Goal: Task Accomplishment & Management: Complete application form

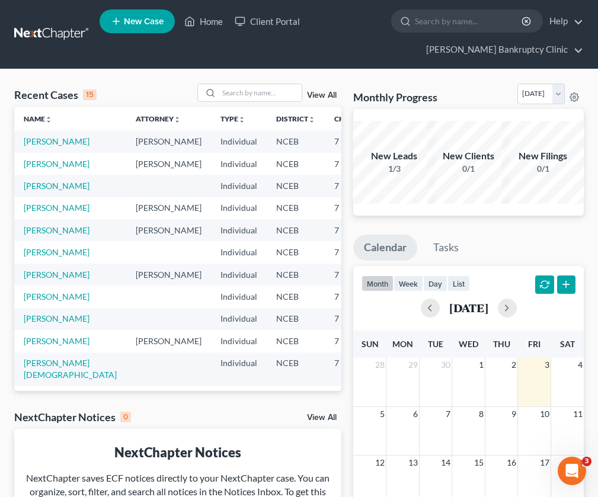
scroll to position [21, 0]
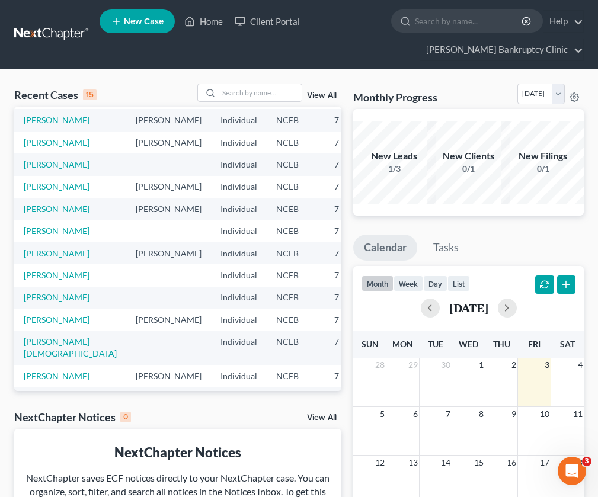
click at [39, 214] on link "[PERSON_NAME]" at bounding box center [57, 209] width 66 height 10
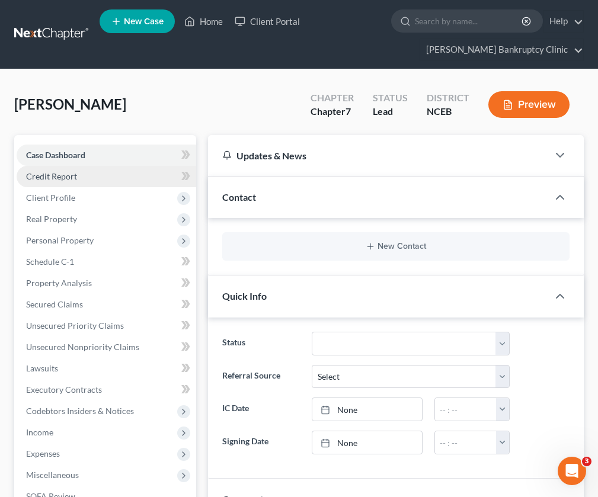
click at [141, 171] on link "Credit Report" at bounding box center [107, 176] width 180 height 21
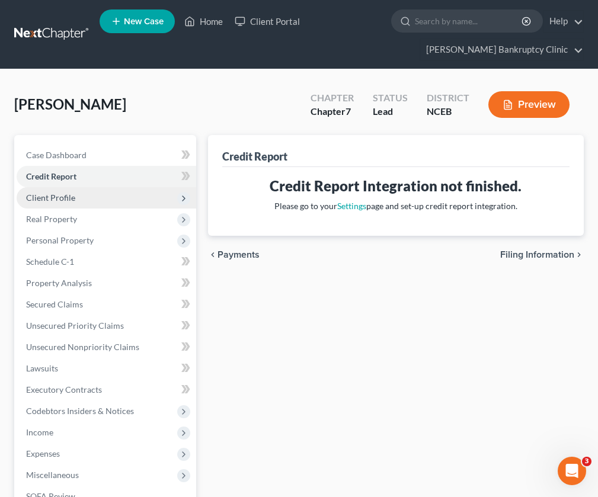
click at [89, 205] on span "Client Profile" at bounding box center [107, 197] width 180 height 21
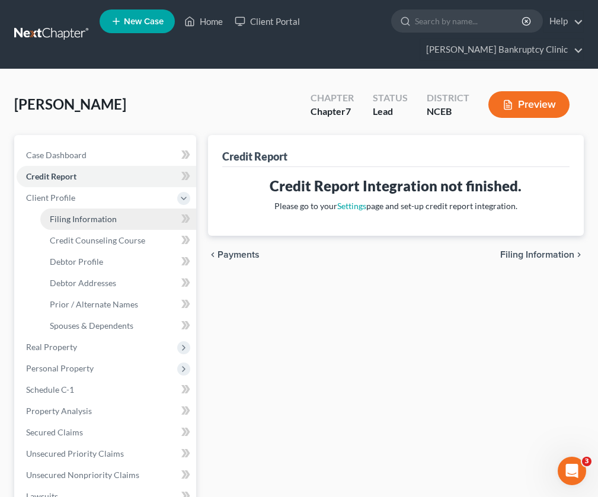
click at [109, 223] on span "Filing Information" at bounding box center [83, 219] width 67 height 10
select select "1"
select select "0"
select select "57"
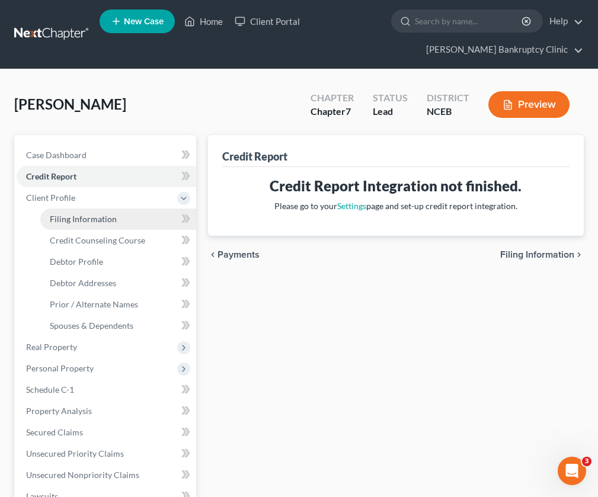
select select "0"
select select "28"
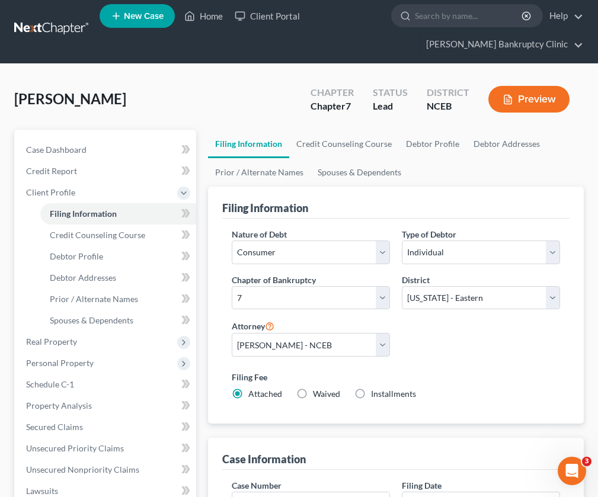
scroll to position [5, 0]
click at [137, 248] on link "Debtor Profile" at bounding box center [118, 256] width 156 height 21
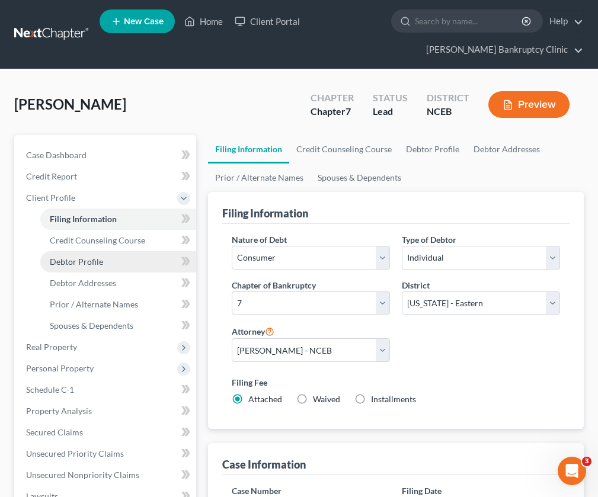
select select "0"
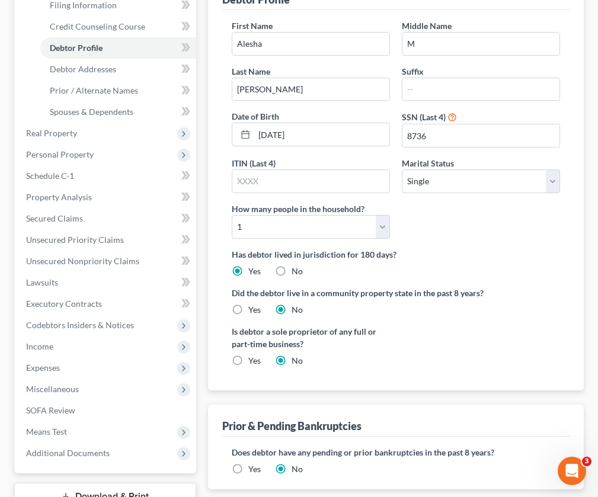
scroll to position [210, 1]
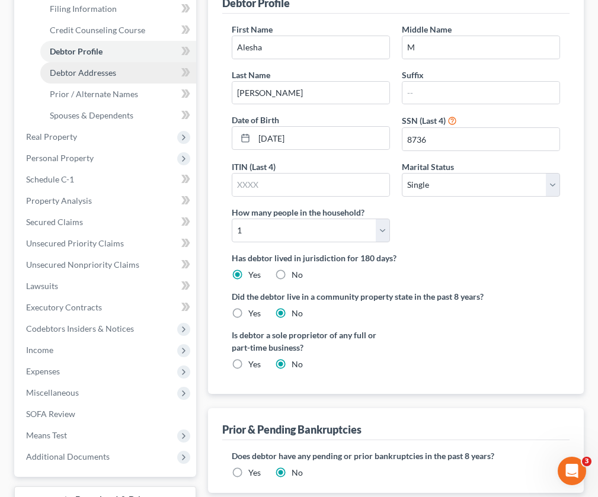
click at [142, 77] on link "Debtor Addresses" at bounding box center [118, 72] width 156 height 21
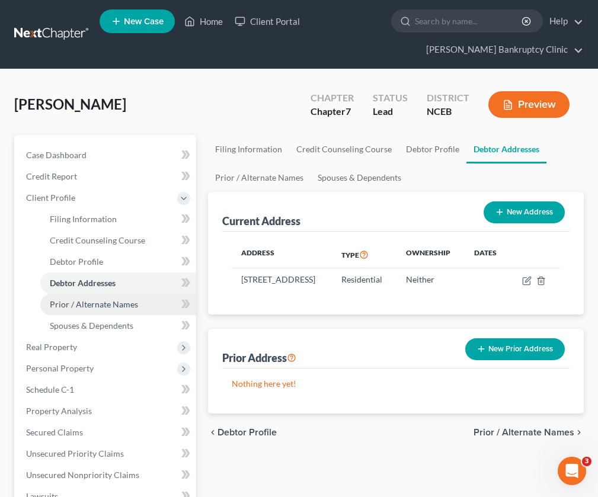
click at [90, 305] on span "Prior / Alternate Names" at bounding box center [94, 304] width 88 height 10
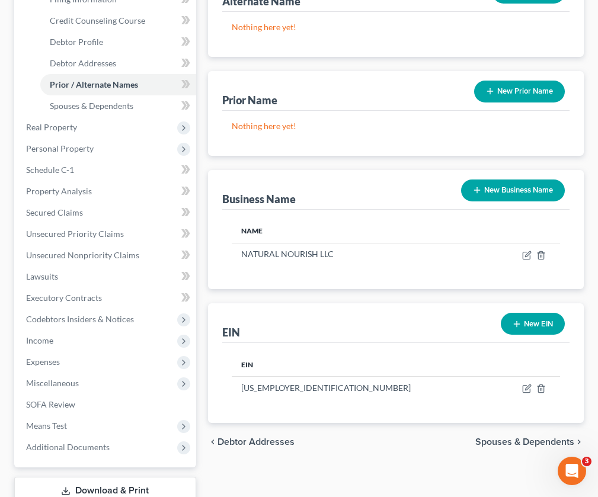
scroll to position [248, 0]
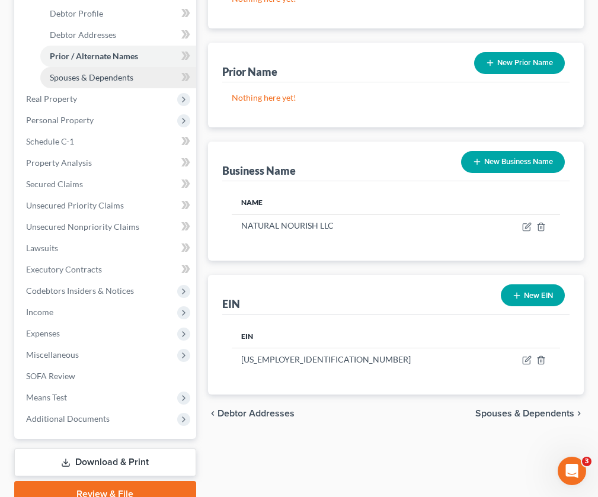
click at [82, 78] on span "Spouses & Dependents" at bounding box center [92, 77] width 84 height 10
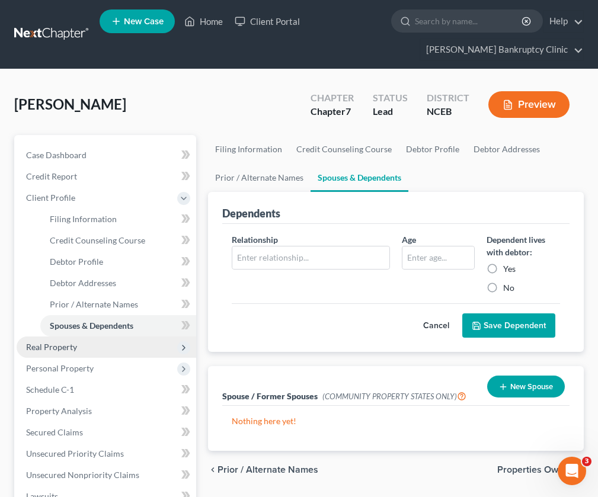
click at [148, 344] on span "Real Property" at bounding box center [107, 347] width 180 height 21
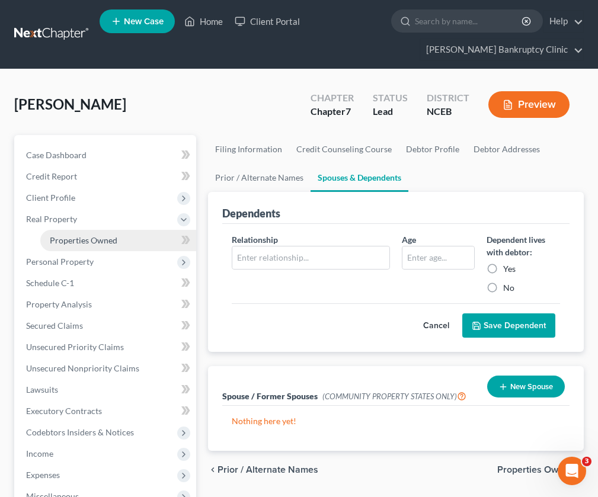
click at [129, 239] on link "Properties Owned" at bounding box center [118, 240] width 156 height 21
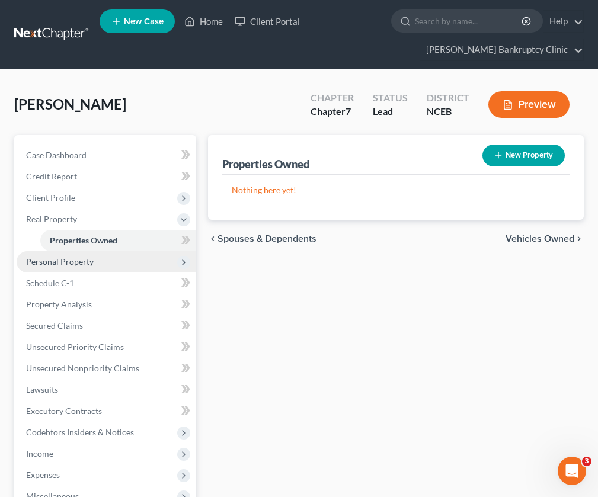
click at [108, 270] on span "Personal Property" at bounding box center [107, 261] width 180 height 21
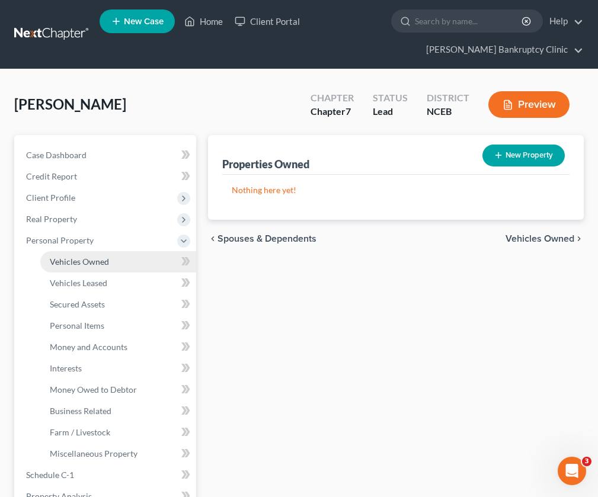
click at [110, 272] on link "Vehicles Owned" at bounding box center [118, 261] width 156 height 21
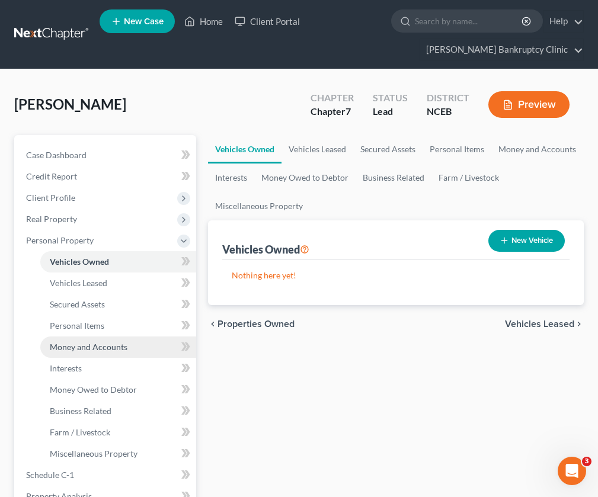
click at [128, 346] on link "Money and Accounts" at bounding box center [118, 347] width 156 height 21
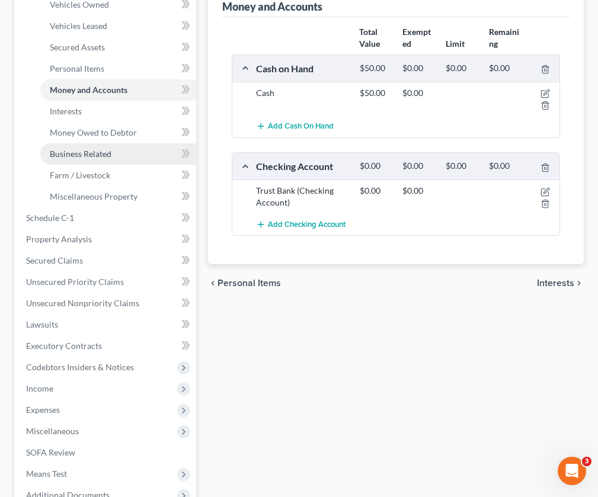
scroll to position [261, 0]
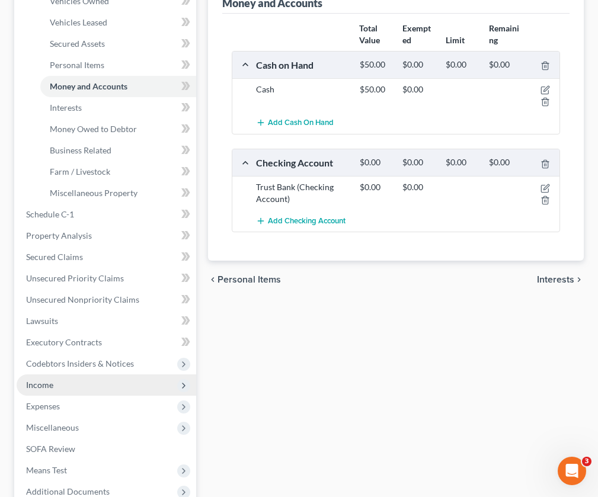
click at [91, 390] on span "Income" at bounding box center [107, 385] width 180 height 21
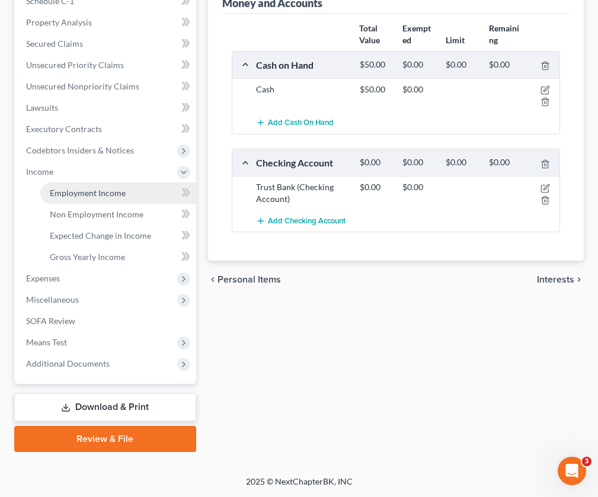
click at [120, 197] on span "Employment Income" at bounding box center [88, 193] width 76 height 10
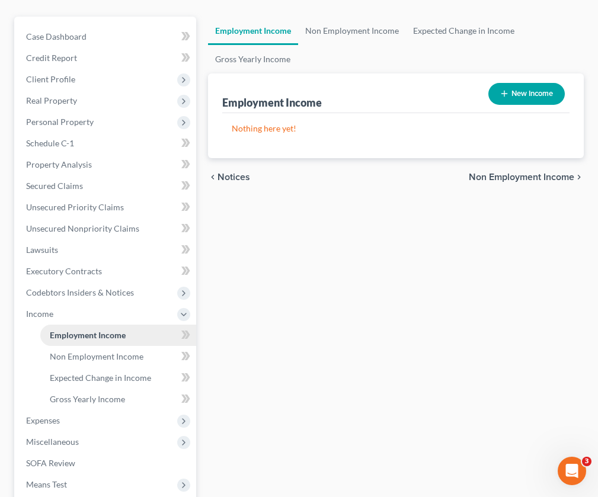
scroll to position [117, 0]
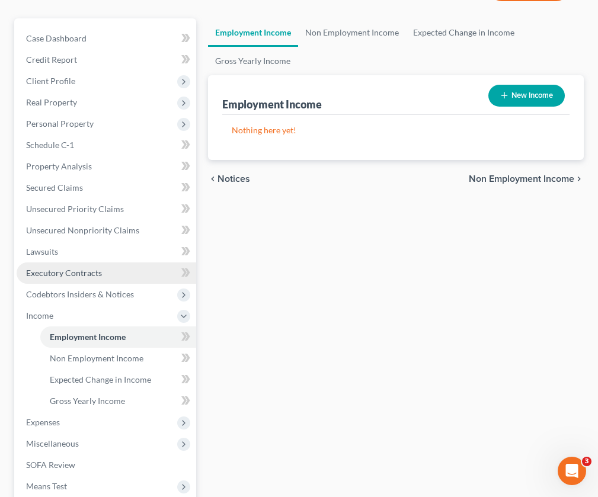
click at [58, 275] on span "Executory Contracts" at bounding box center [64, 273] width 76 height 10
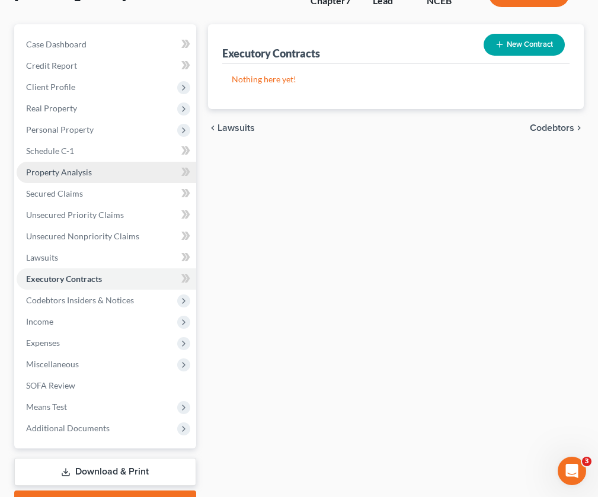
scroll to position [167, 0]
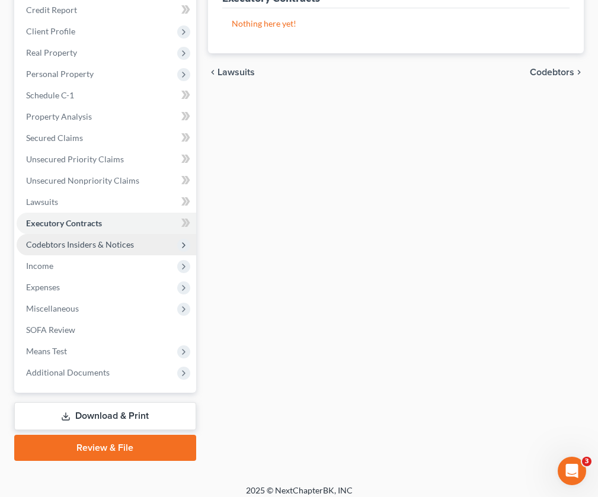
click at [61, 246] on span "Codebtors Insiders & Notices" at bounding box center [80, 245] width 108 height 10
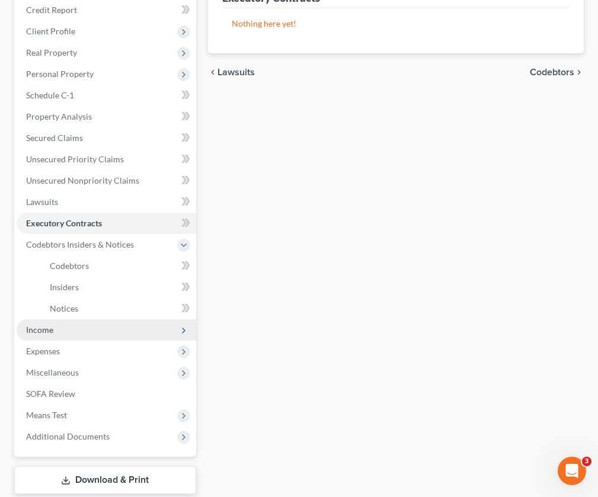
click at [55, 328] on span "Income" at bounding box center [107, 330] width 180 height 21
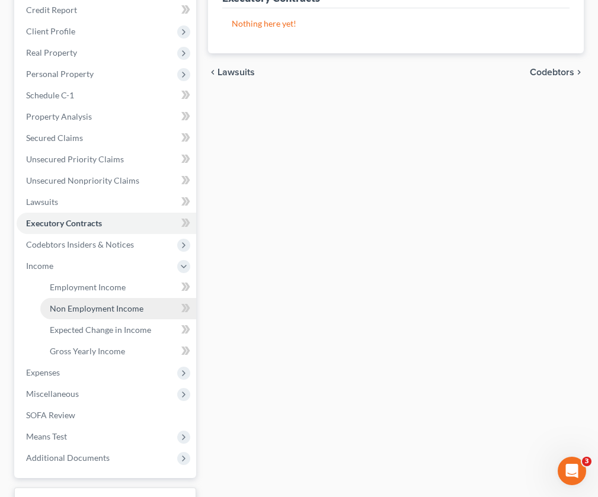
click at [77, 305] on span "Non Employment Income" at bounding box center [97, 309] width 94 height 10
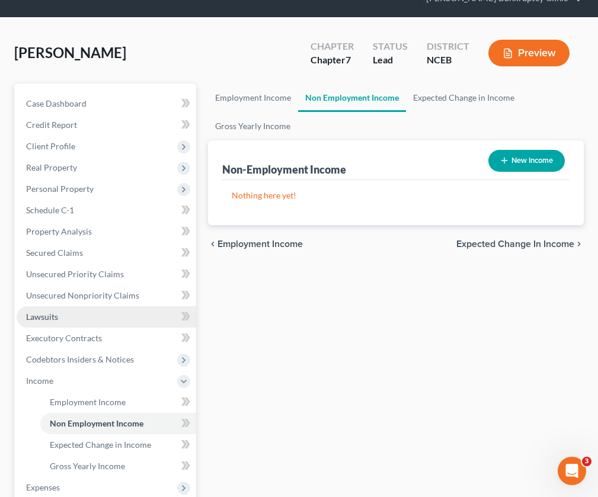
scroll to position [73, 0]
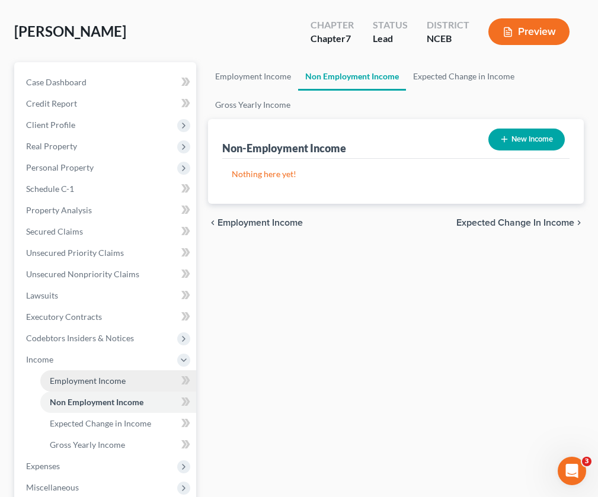
click at [76, 377] on span "Employment Income" at bounding box center [88, 381] width 76 height 10
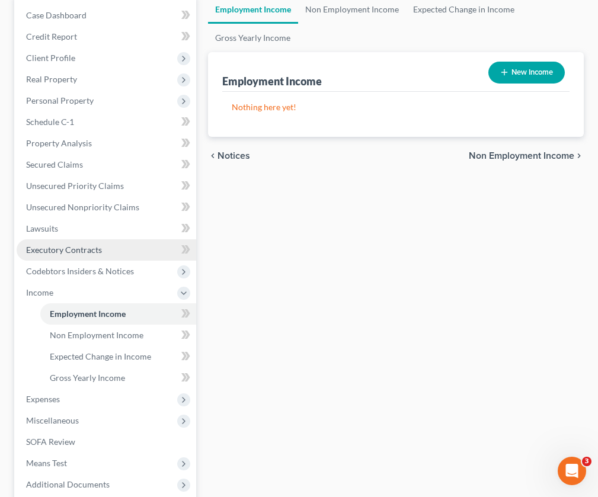
scroll to position [184, 0]
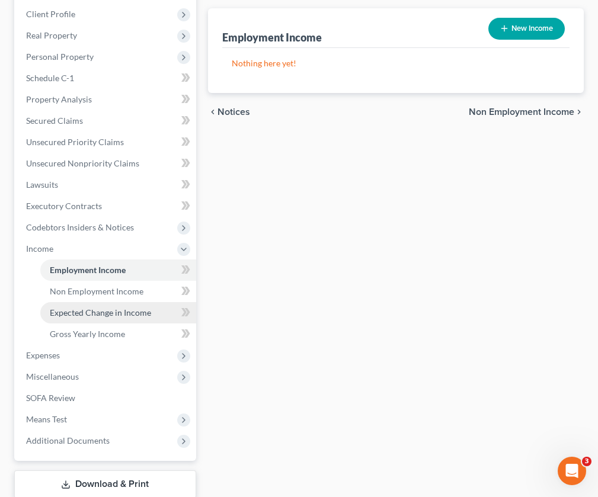
click at [88, 310] on span "Expected Change in Income" at bounding box center [100, 313] width 101 height 10
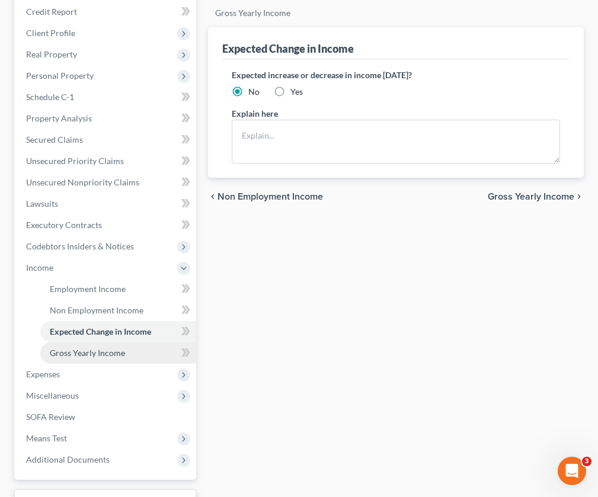
scroll to position [168, 0]
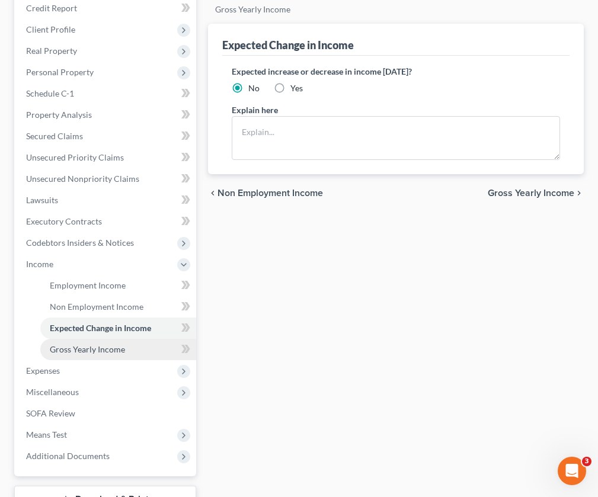
click at [83, 355] on link "Gross Yearly Income" at bounding box center [118, 349] width 156 height 21
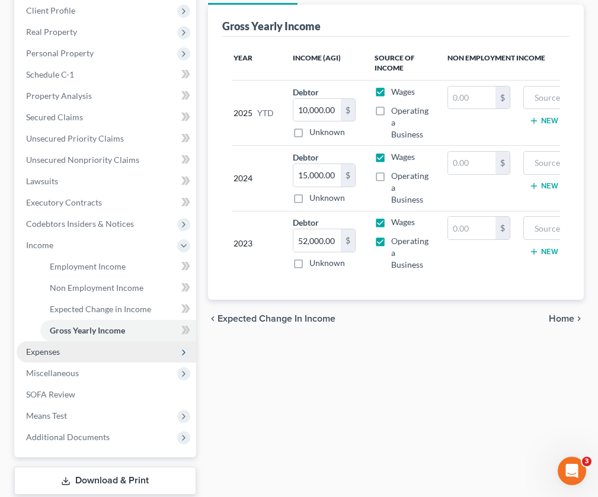
scroll to position [192, 0]
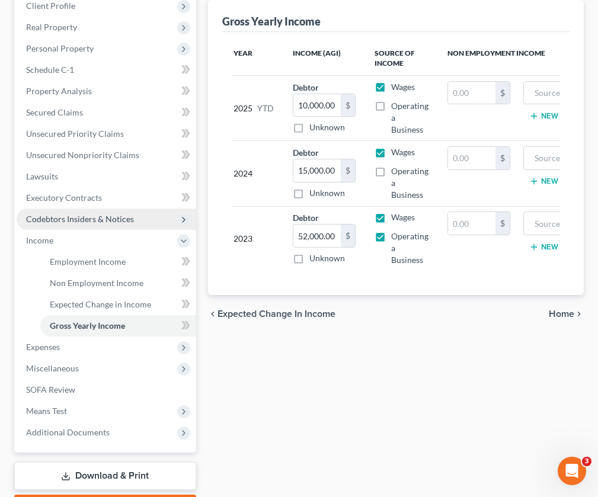
click at [100, 220] on span "Codebtors Insiders & Notices" at bounding box center [80, 219] width 108 height 10
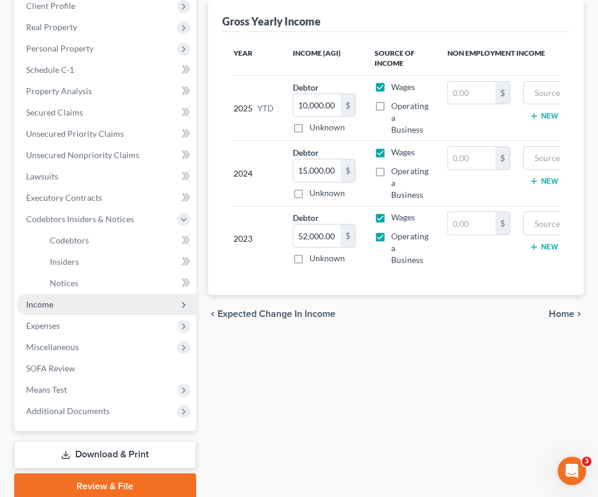
click at [58, 306] on span "Income" at bounding box center [107, 304] width 180 height 21
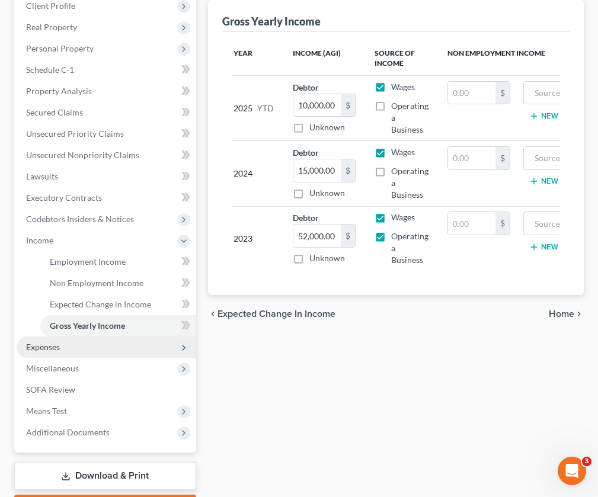
click at [62, 350] on span "Expenses" at bounding box center [107, 347] width 180 height 21
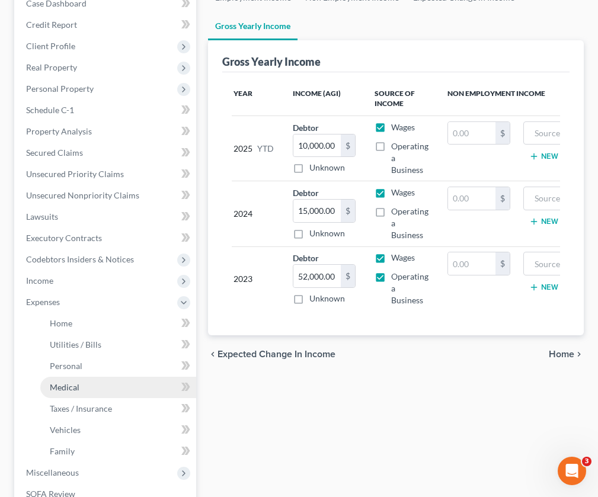
scroll to position [149, 0]
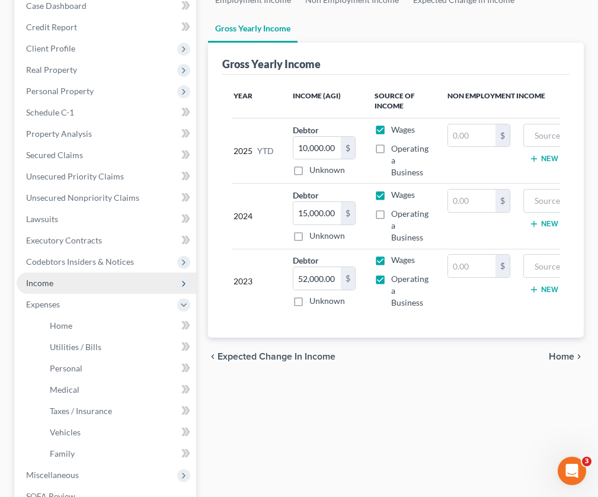
click at [62, 276] on span "Income" at bounding box center [107, 283] width 180 height 21
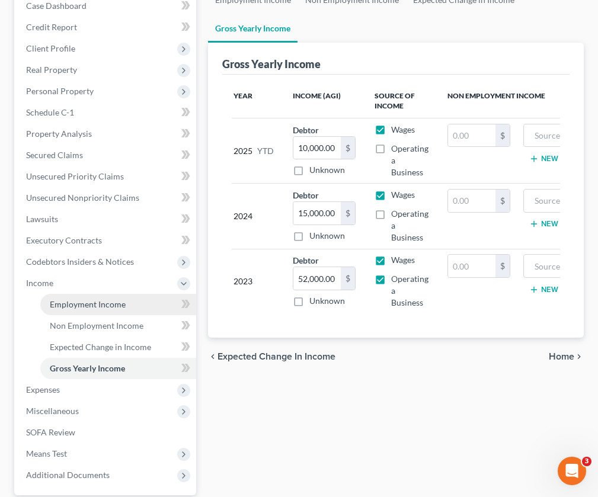
click at [118, 305] on span "Employment Income" at bounding box center [88, 304] width 76 height 10
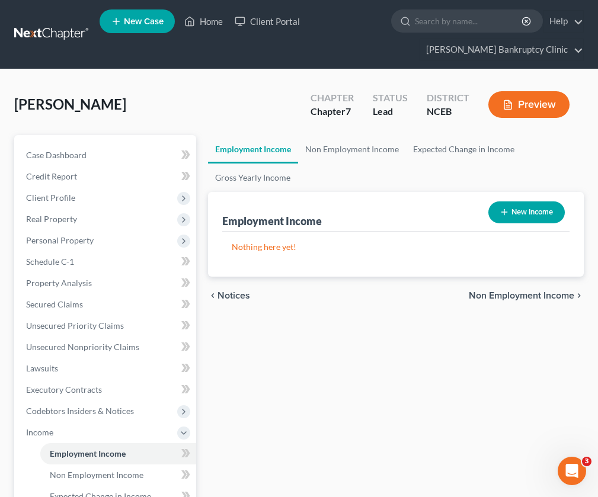
click at [532, 210] on button "New Income" at bounding box center [526, 213] width 76 height 22
select select "0"
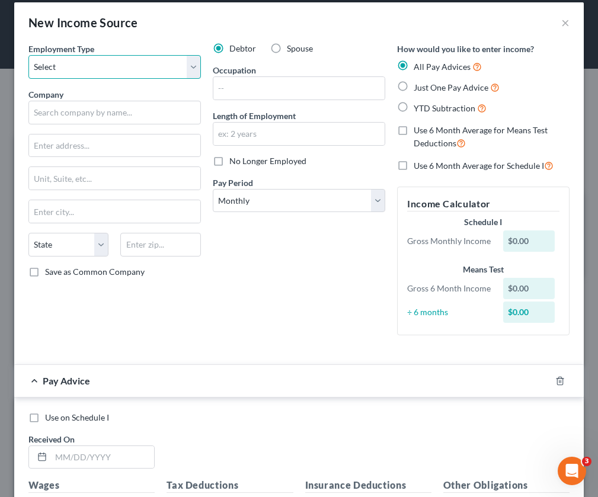
scroll to position [5, 0]
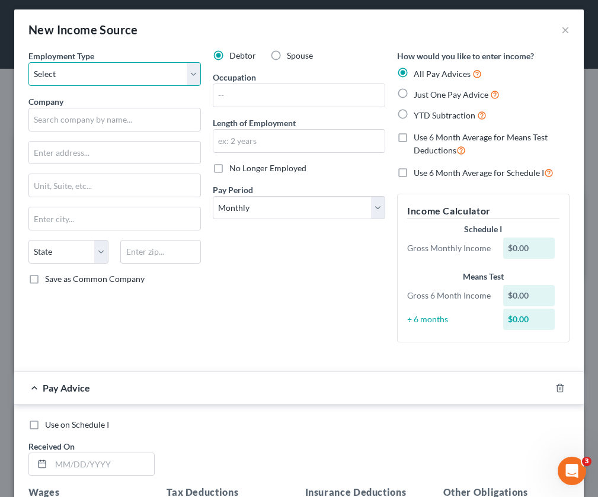
select select "0"
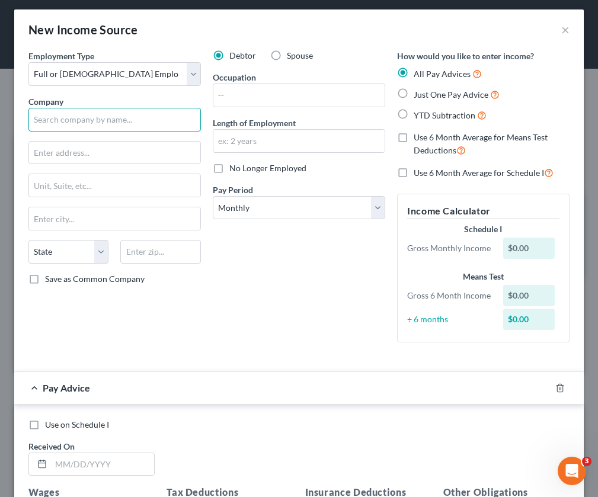
click at [124, 120] on input "text" at bounding box center [114, 120] width 173 height 24
drag, startPoint x: 141, startPoint y: 121, endPoint x: 34, endPoint y: 120, distance: 106.7
click at [34, 121] on input "Yotoran Enrichment Center" at bounding box center [114, 120] width 173 height 24
type input "Yotoran Enrichment Center"
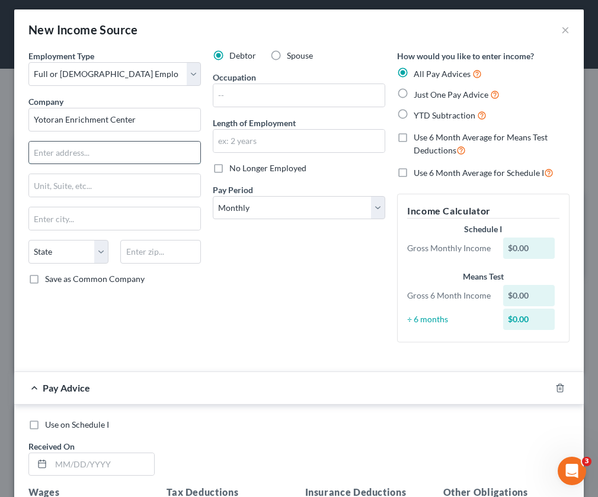
paste input "[STREET_ADDRESS]"
type input "[STREET_ADDRESS]"
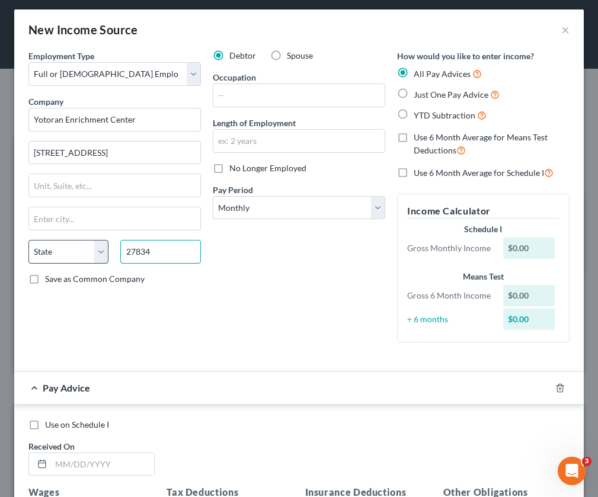
type input "27834"
type input "[GEOGRAPHIC_DATA]"
select select "28"
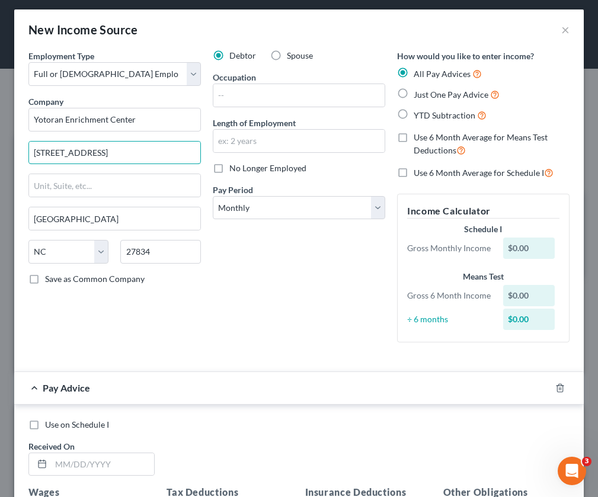
drag, startPoint x: 116, startPoint y: 155, endPoint x: 225, endPoint y: 157, distance: 108.5
click at [225, 157] on div "Employment Type * Select Full or [DEMOGRAPHIC_DATA] Employment Self Employment …" at bounding box center [299, 206] width 553 height 312
type input "[STREET_ADDRESS]"
click at [242, 97] on input "text" at bounding box center [298, 95] width 171 height 23
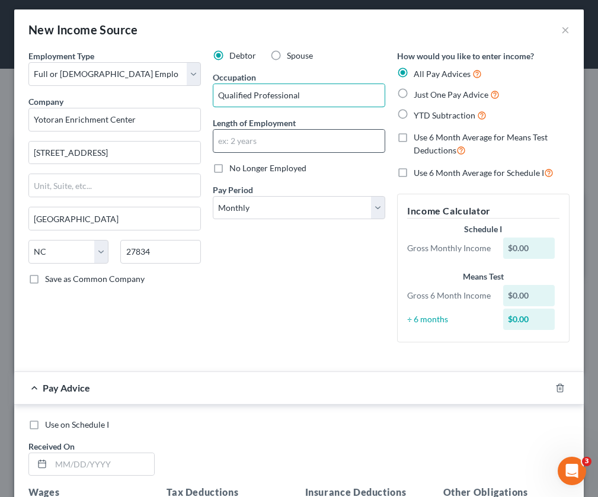
type input "Qualified Professional"
click at [254, 143] on input "text" at bounding box center [298, 141] width 171 height 23
type input "3 months"
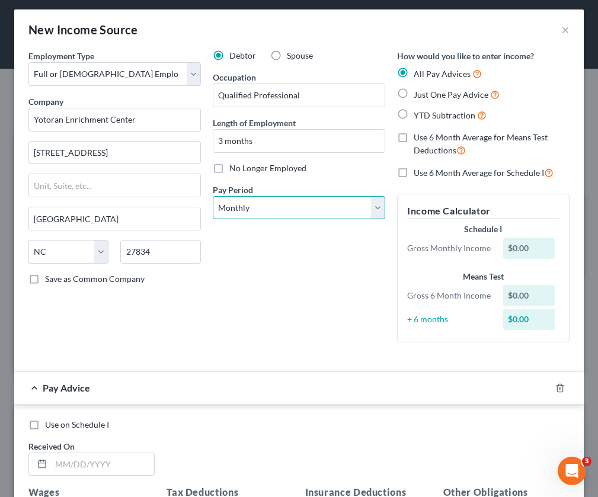
select select "1"
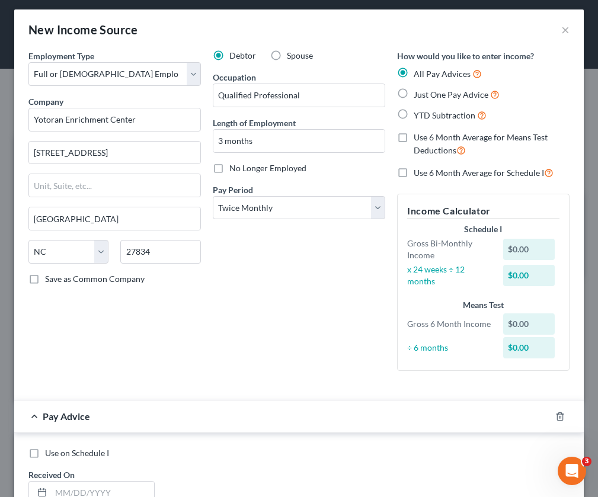
click at [515, 244] on div "$0.00" at bounding box center [529, 249] width 52 height 21
click at [517, 246] on div "$0.00" at bounding box center [529, 249] width 52 height 21
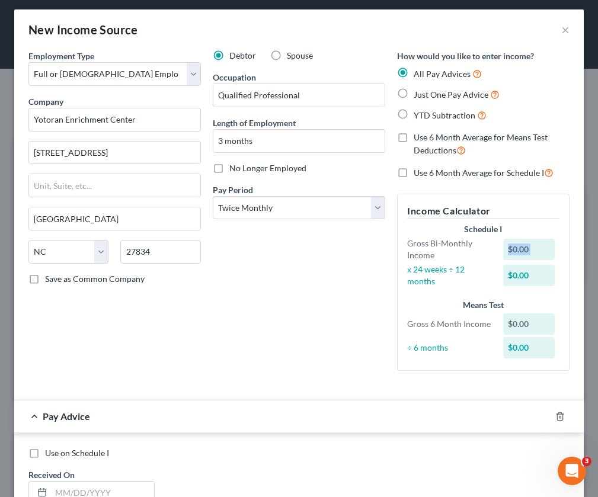
click at [534, 251] on div "$0.00" at bounding box center [529, 249] width 52 height 21
click at [532, 250] on div "$0.00" at bounding box center [529, 249] width 52 height 21
click at [531, 247] on div "$0.00" at bounding box center [529, 249] width 52 height 21
click at [527, 245] on div "$0.00" at bounding box center [529, 249] width 52 height 21
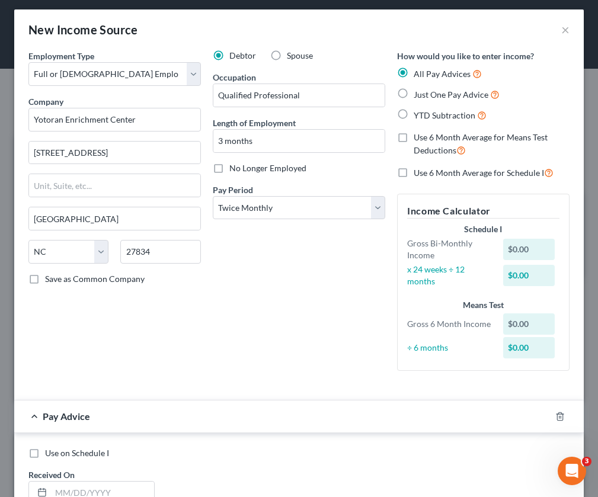
click at [524, 245] on div "$0.00" at bounding box center [529, 249] width 52 height 21
drag, startPoint x: 531, startPoint y: 247, endPoint x: 500, endPoint y: 248, distance: 30.3
click at [500, 248] on div "$0.00" at bounding box center [531, 249] width 68 height 21
click at [331, 310] on div "Debtor Spouse Occupation Qualified Professional Length of Employment 3 months N…" at bounding box center [299, 215] width 184 height 331
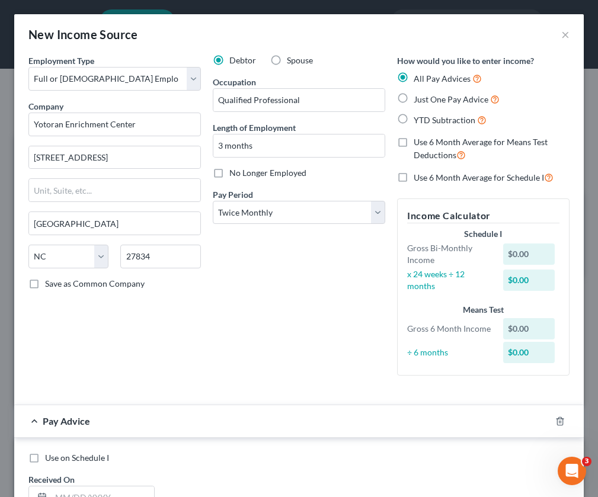
scroll to position [0, 0]
click at [414, 95] on label "Just One Pay Advice" at bounding box center [457, 99] width 86 height 14
click at [419, 95] on input "Just One Pay Advice" at bounding box center [423, 96] width 8 height 8
radio input "true"
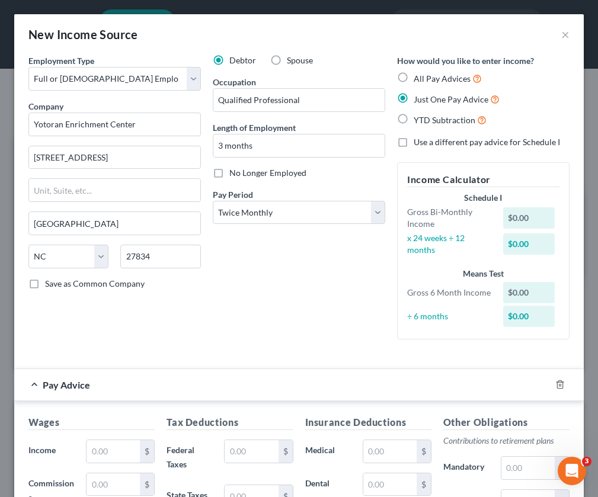
click at [518, 216] on div "$0.00" at bounding box center [529, 217] width 52 height 21
click at [518, 234] on div "$0.00" at bounding box center [529, 244] width 52 height 21
click at [518, 242] on div "$0.00" at bounding box center [529, 244] width 52 height 21
drag, startPoint x: 518, startPoint y: 242, endPoint x: 502, endPoint y: 242, distance: 16.6
click at [502, 242] on div "$0.00" at bounding box center [531, 244] width 68 height 21
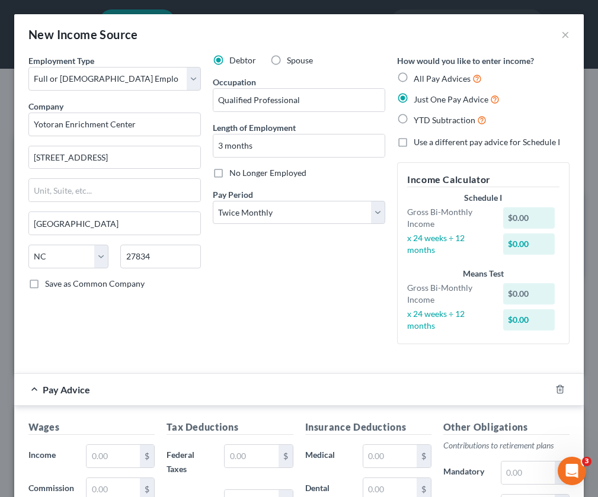
click at [414, 76] on label "All Pay Advices" at bounding box center [448, 79] width 68 height 14
click at [419, 76] on input "All Pay Advices" at bounding box center [423, 76] width 8 height 8
radio input "true"
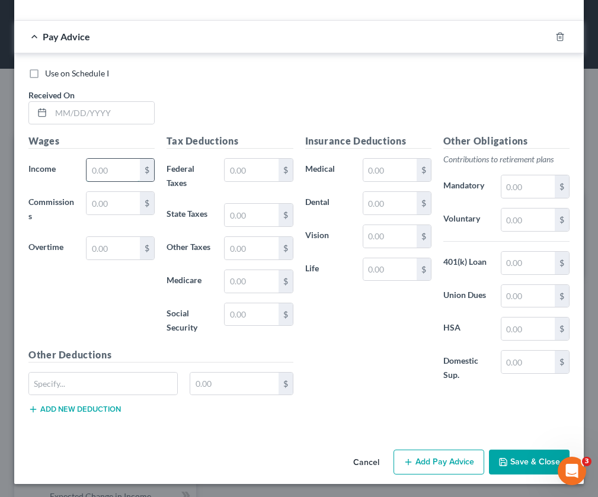
scroll to position [384, 0]
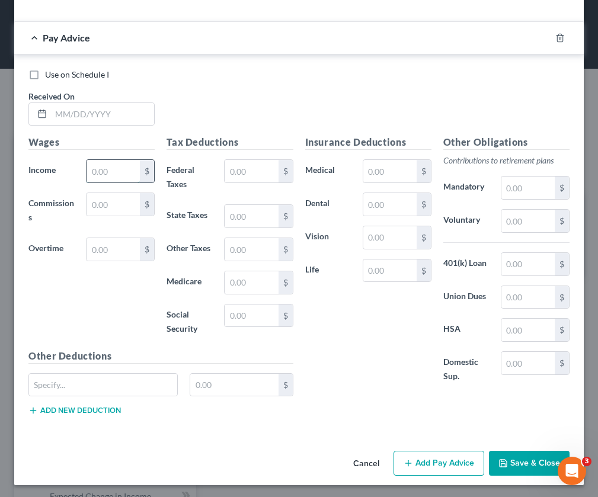
click at [107, 176] on input "text" at bounding box center [113, 171] width 53 height 23
type input "300"
click at [93, 299] on div "Wages Income * 300 $ Commissions $ Overtime $" at bounding box center [92, 241] width 138 height 213
click at [392, 168] on input "text" at bounding box center [389, 171] width 53 height 23
type input "70"
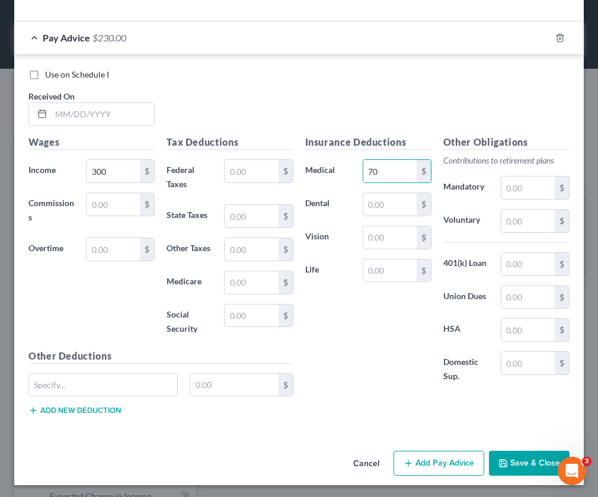
click at [349, 354] on div "Insurance Deductions Medical 70 $ Dental $ Vision $ Life $" at bounding box center [368, 265] width 138 height 261
click at [515, 462] on button "Save & Close" at bounding box center [529, 463] width 81 height 25
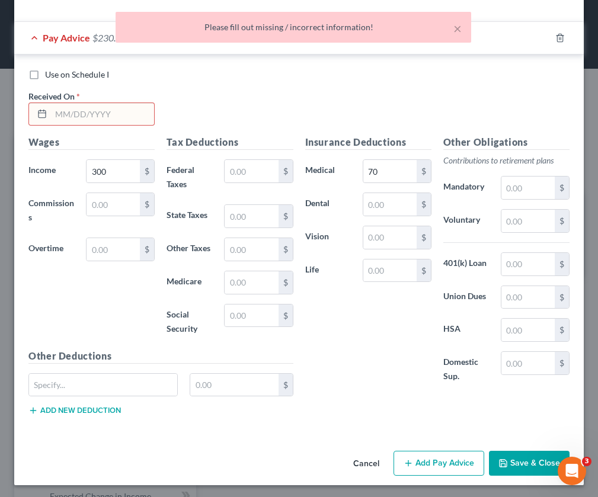
click at [235, 81] on div "Use on Schedule I Received On *" at bounding box center [299, 102] width 553 height 67
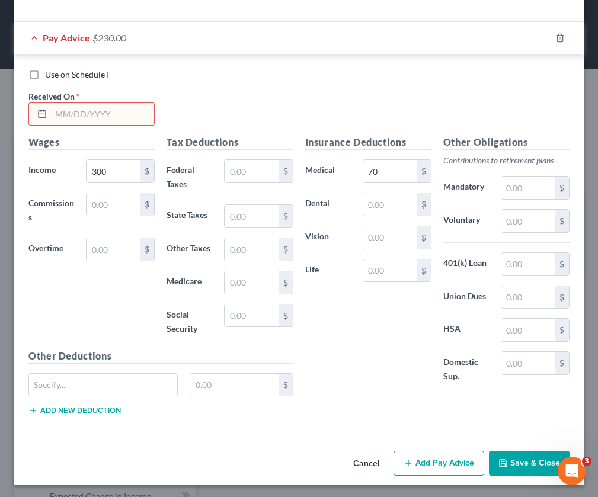
click at [119, 114] on input "text" at bounding box center [102, 114] width 103 height 23
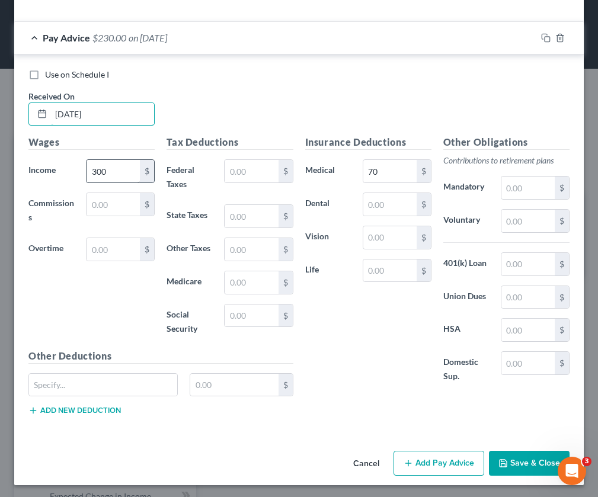
type input "[DATE]"
drag, startPoint x: 106, startPoint y: 174, endPoint x: 56, endPoint y: 172, distance: 49.2
click at [56, 172] on div "Income * 300 $" at bounding box center [92, 171] width 138 height 24
type input "193.33"
drag, startPoint x: 386, startPoint y: 175, endPoint x: 337, endPoint y: 162, distance: 50.9
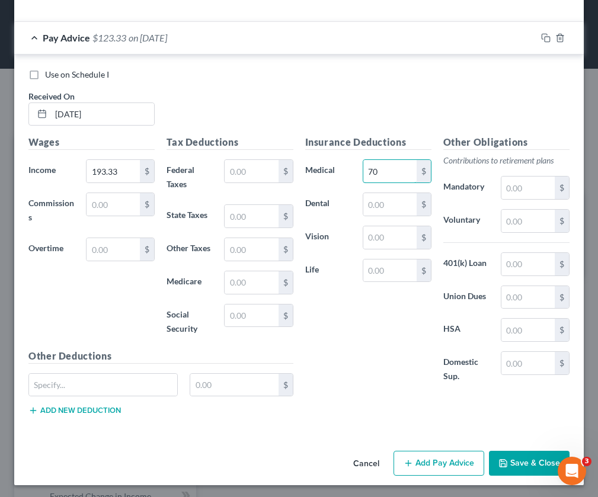
click at [337, 162] on div "Medical 70 $" at bounding box center [368, 171] width 138 height 24
click at [366, 373] on div "Insurance Deductions Medical $ Dental $ Vision $ Life $" at bounding box center [368, 265] width 138 height 261
click at [368, 461] on button "Cancel" at bounding box center [366, 464] width 45 height 24
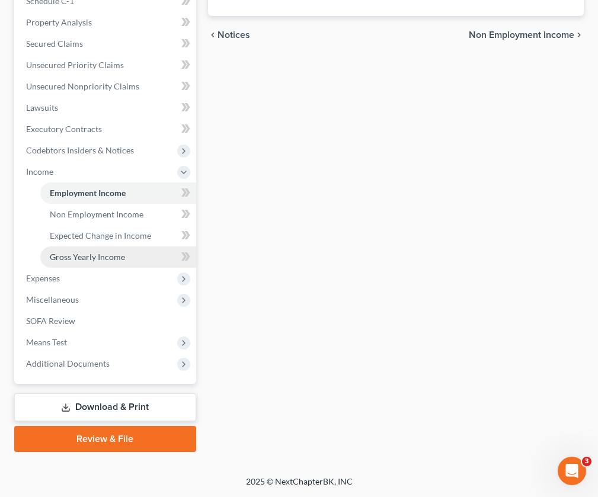
scroll to position [261, 0]
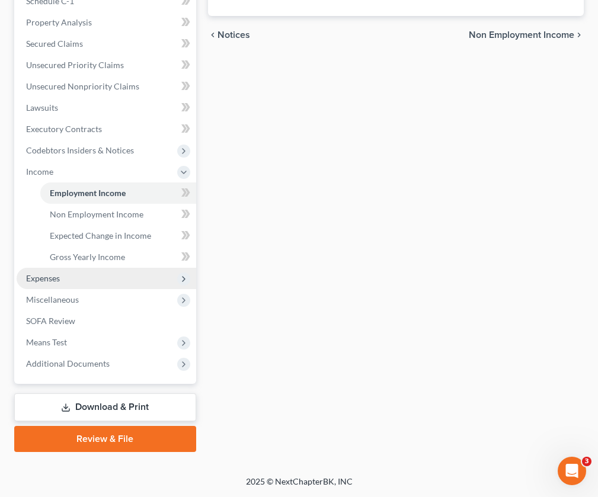
click at [92, 285] on span "Expenses" at bounding box center [107, 278] width 180 height 21
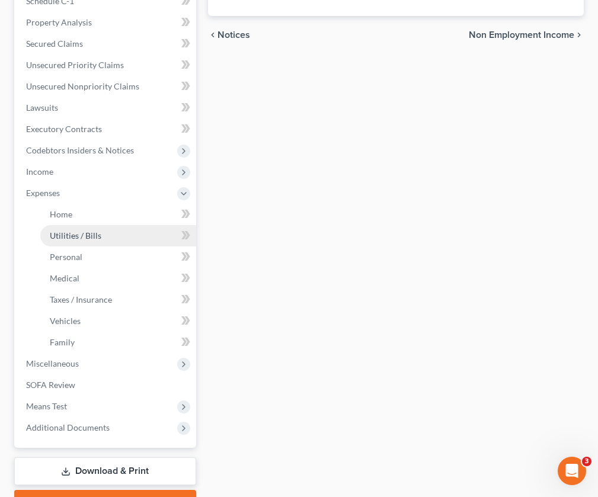
click at [101, 235] on link "Utilities / Bills" at bounding box center [118, 235] width 156 height 21
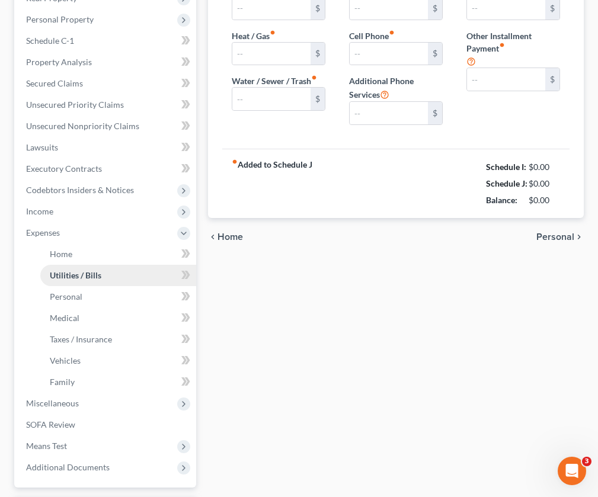
type input "0.00"
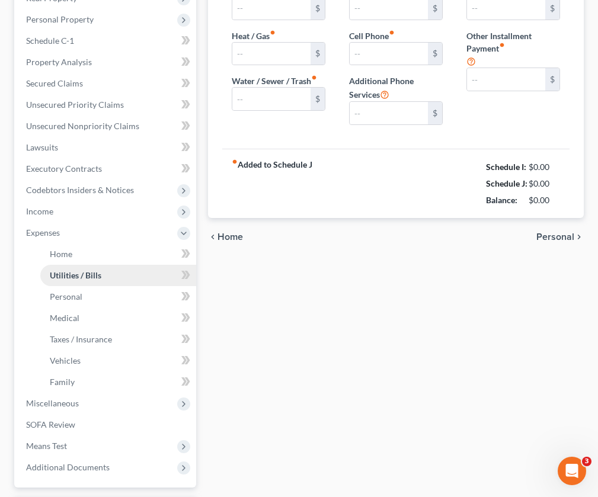
type input "0.00"
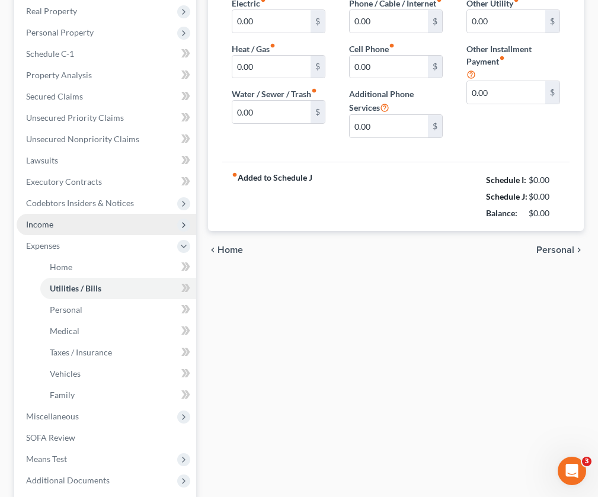
scroll to position [218, 1]
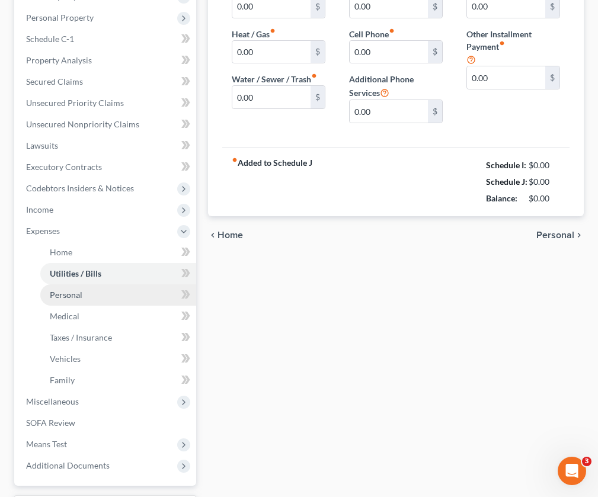
click at [78, 293] on span "Personal" at bounding box center [66, 295] width 33 height 10
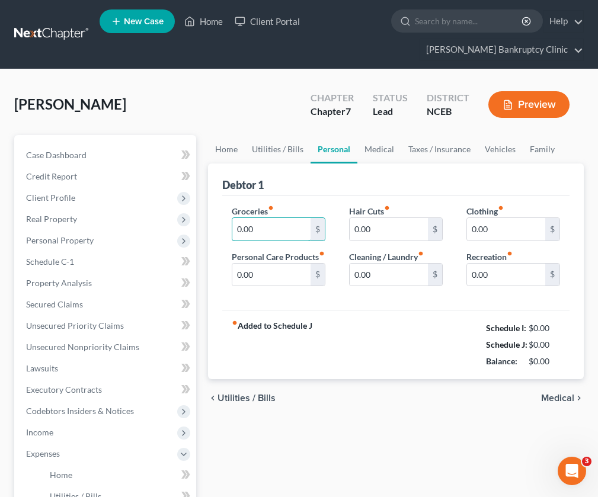
drag, startPoint x: 258, startPoint y: 226, endPoint x: 218, endPoint y: 221, distance: 40.6
click at [218, 221] on div "Debtor 1 Groceries fiber_manual_record 0.00 $ Personal Care Products fiber_manu…" at bounding box center [396, 272] width 376 height 216
type input "100"
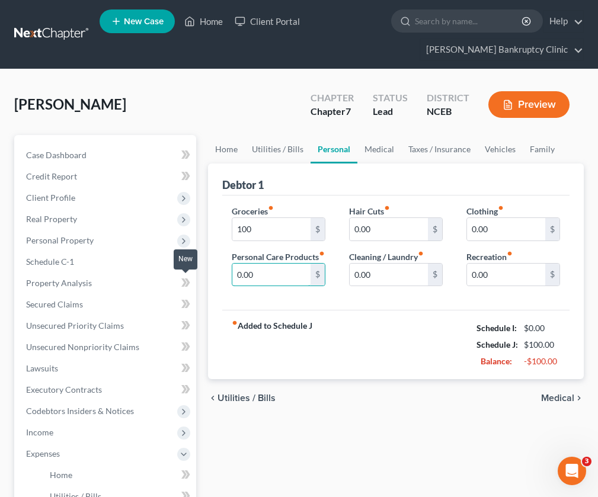
drag, startPoint x: 273, startPoint y: 290, endPoint x: 182, endPoint y: 286, distance: 90.8
click at [182, 286] on div "Petition Navigation Case Dashboard Payments Invoices Payments Payments Credit R…" at bounding box center [299, 456] width 582 height 642
type input "30"
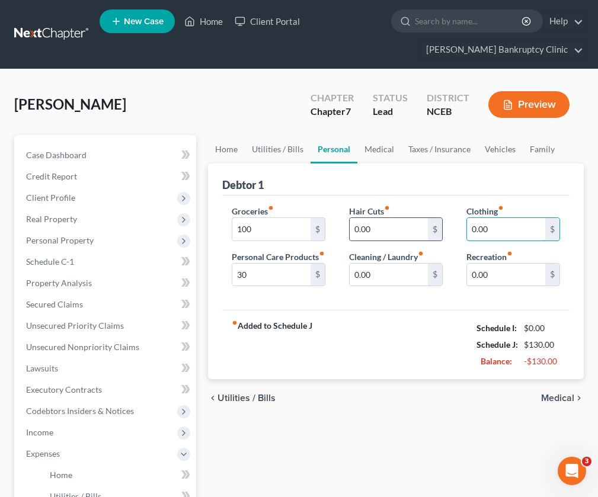
drag, startPoint x: 496, startPoint y: 228, endPoint x: 432, endPoint y: 223, distance: 64.2
click at [432, 225] on div "Groceries fiber_manual_record 100 $ Personal Care Products fiber_manual_record …" at bounding box center [396, 250] width 352 height 91
type input "30"
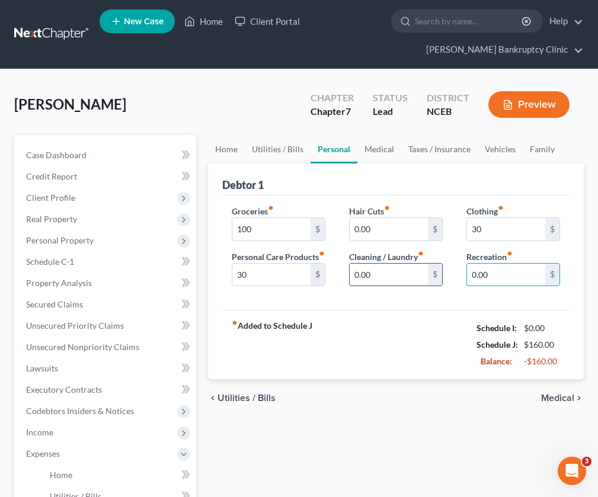
drag, startPoint x: 471, startPoint y: 274, endPoint x: 427, endPoint y: 270, distance: 44.7
click at [427, 270] on div "Groceries fiber_manual_record 100 $ Personal Care Products fiber_manual_record …" at bounding box center [396, 250] width 352 height 91
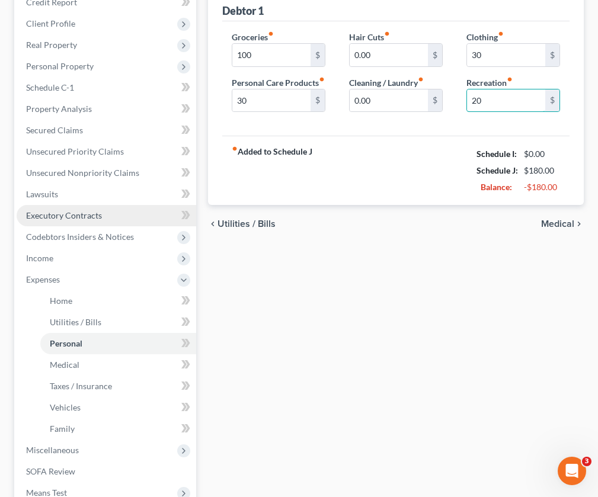
scroll to position [177, 0]
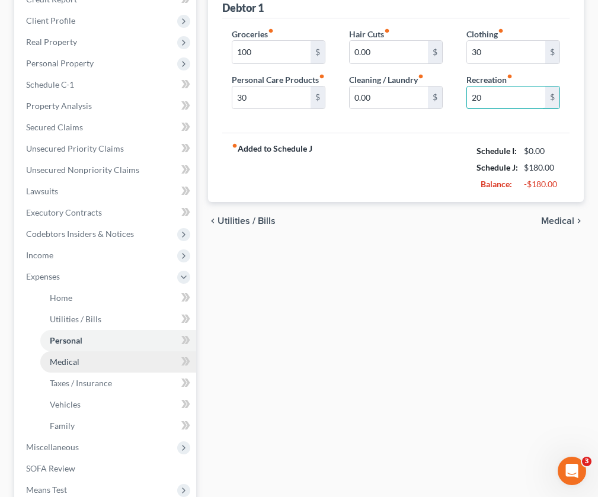
type input "20"
click at [98, 368] on link "Medical" at bounding box center [118, 362] width 156 height 21
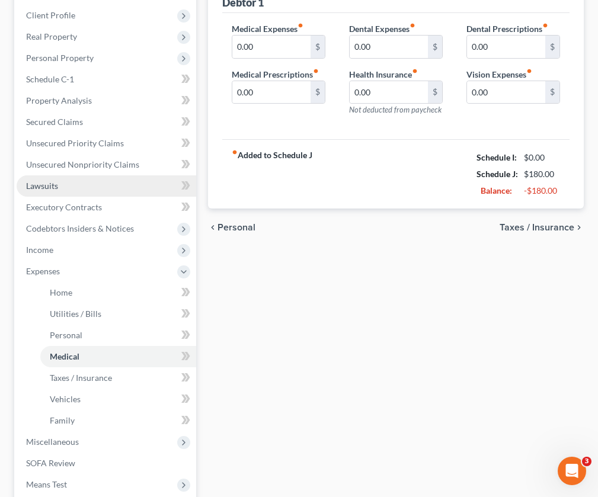
scroll to position [187, 0]
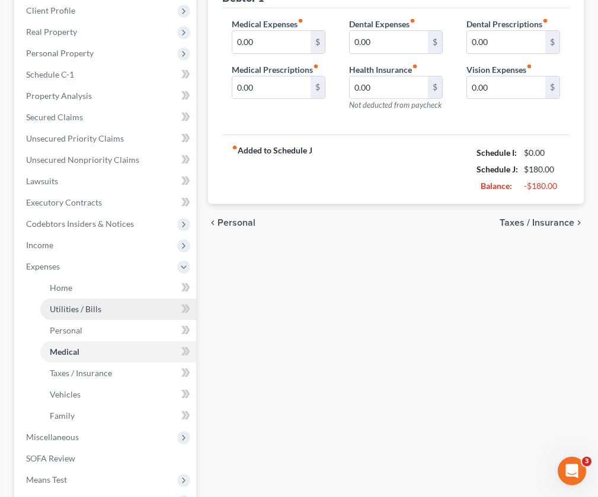
click at [104, 312] on link "Utilities / Bills" at bounding box center [118, 309] width 156 height 21
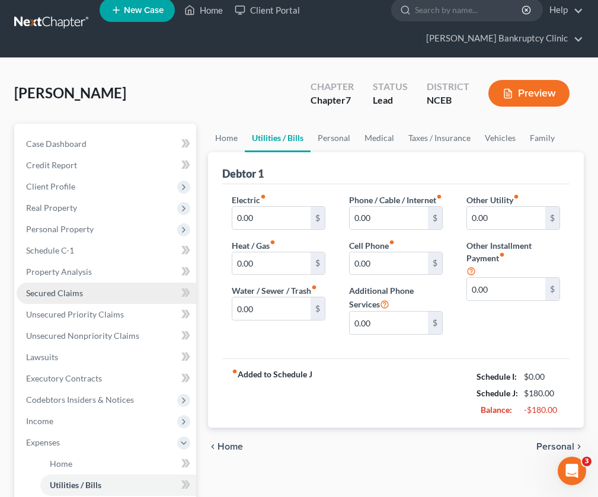
scroll to position [13, 0]
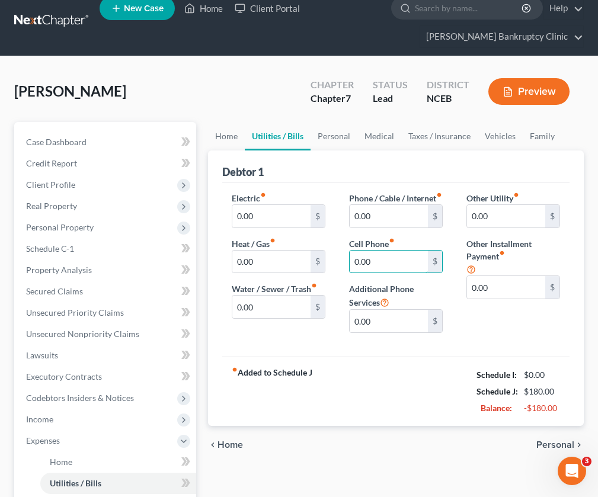
drag, startPoint x: 379, startPoint y: 276, endPoint x: 328, endPoint y: 274, distance: 51.0
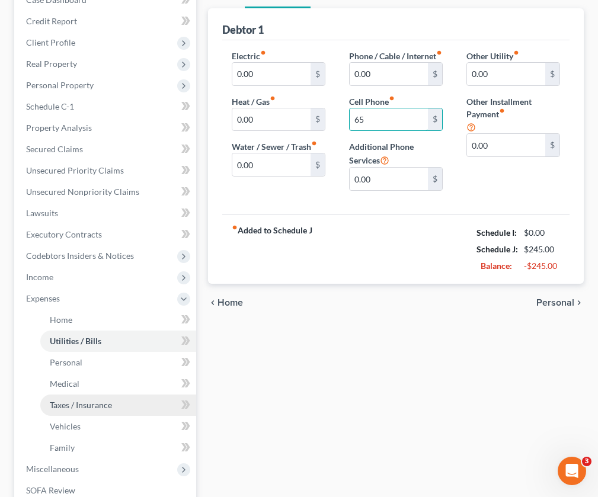
type input "65"
click at [97, 410] on link "Taxes / Insurance" at bounding box center [118, 405] width 156 height 21
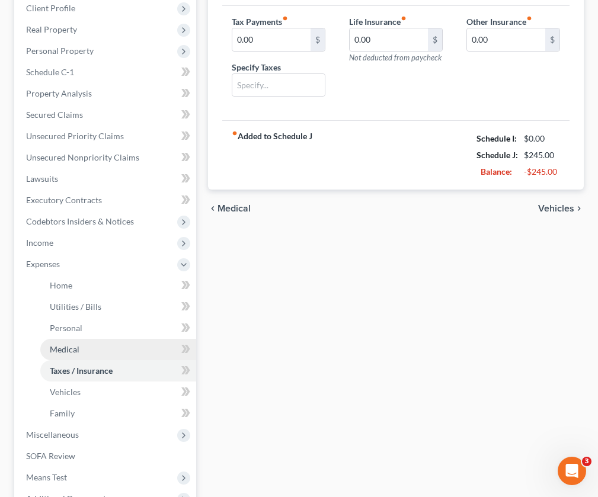
scroll to position [201, 0]
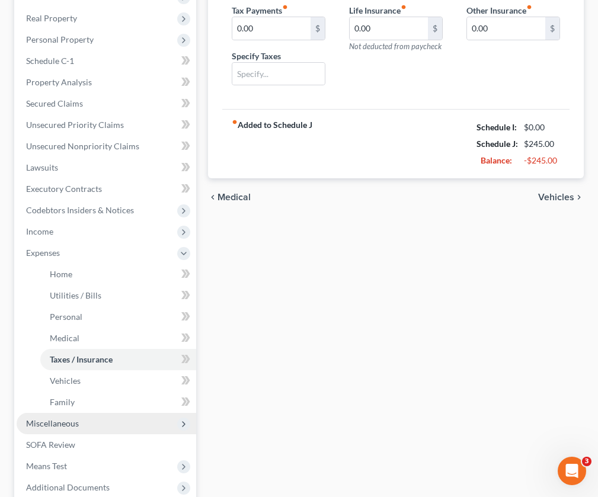
click at [94, 422] on span "Miscellaneous" at bounding box center [107, 423] width 180 height 21
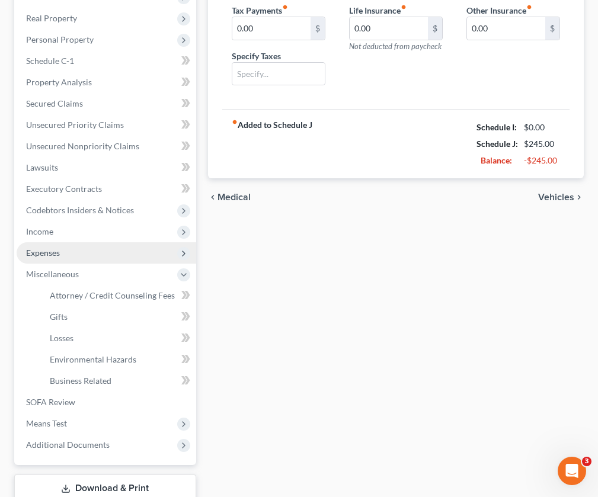
click at [100, 258] on span "Expenses" at bounding box center [107, 252] width 180 height 21
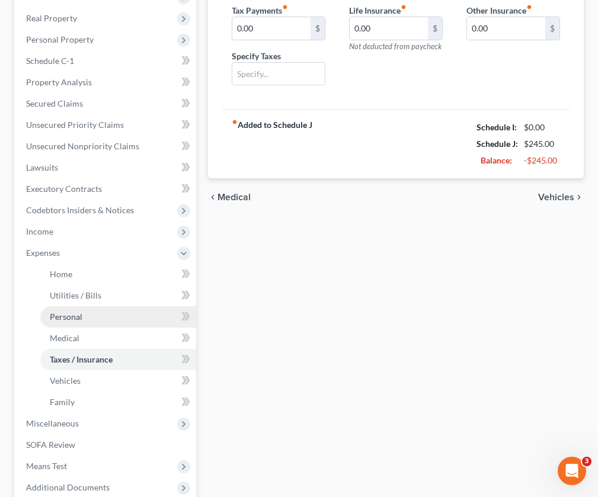
click at [95, 321] on link "Personal" at bounding box center [118, 316] width 156 height 21
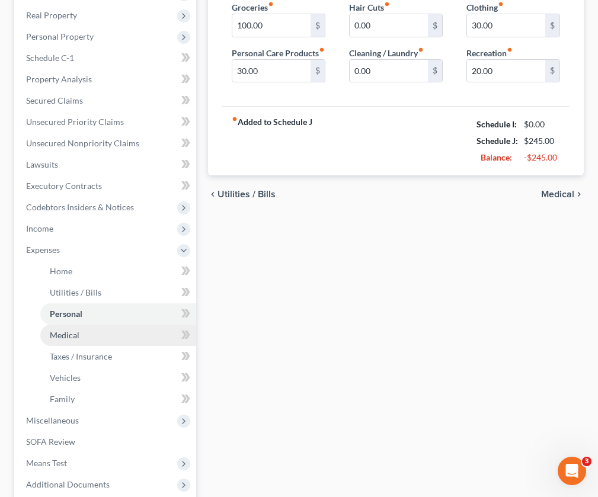
click at [94, 339] on link "Medical" at bounding box center [118, 335] width 156 height 21
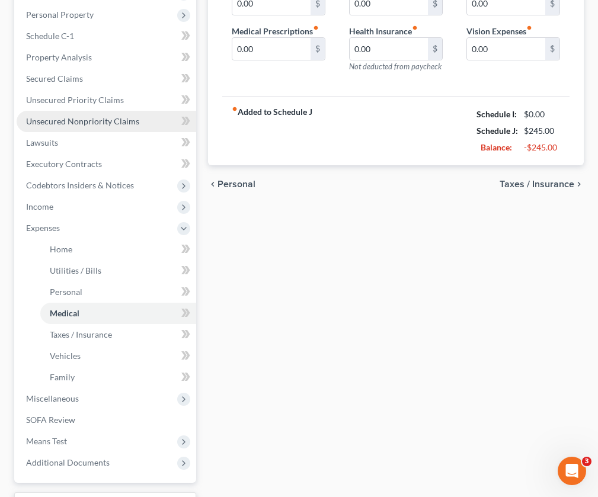
scroll to position [261, 0]
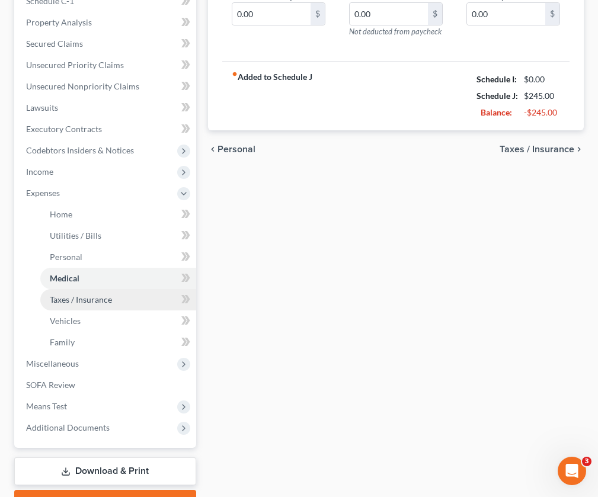
click at [103, 309] on link "Taxes / Insurance" at bounding box center [118, 299] width 156 height 21
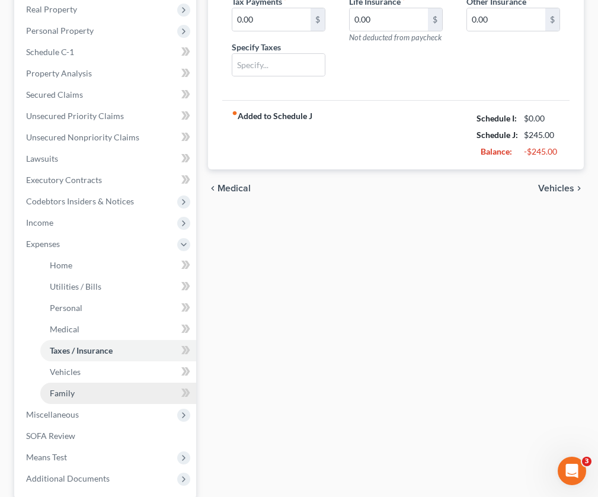
click at [90, 391] on link "Family" at bounding box center [118, 393] width 156 height 21
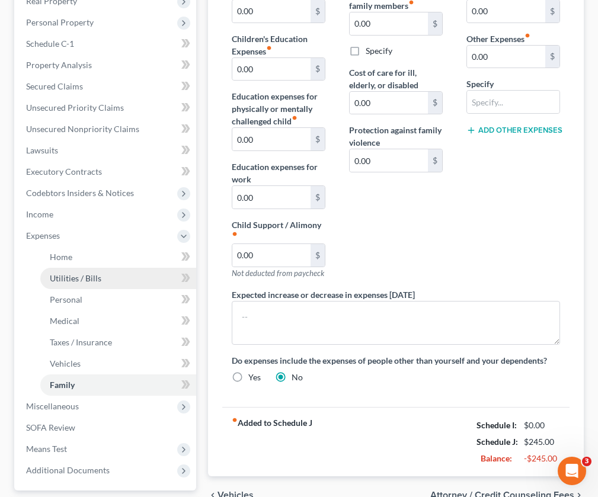
click at [107, 268] on link "Utilities / Bills" at bounding box center [118, 278] width 156 height 21
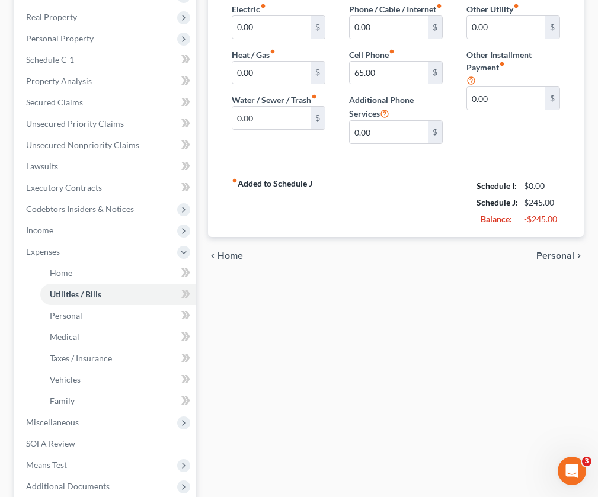
scroll to position [201, 0]
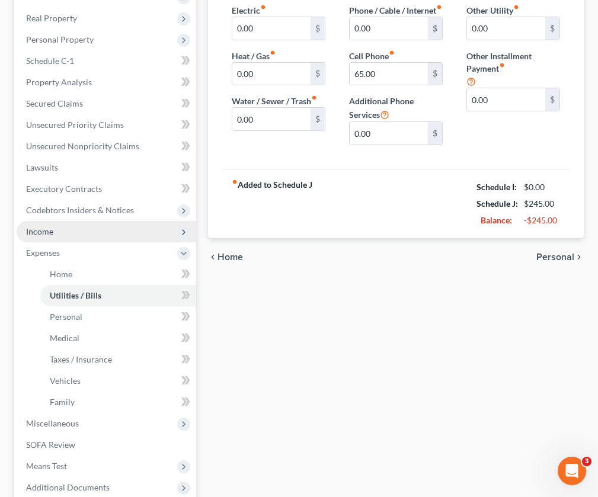
click at [58, 231] on span "Income" at bounding box center [107, 231] width 180 height 21
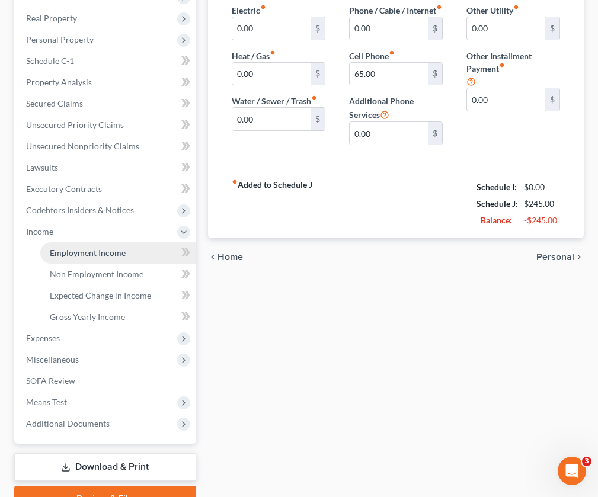
click at [74, 253] on span "Employment Income" at bounding box center [88, 253] width 76 height 10
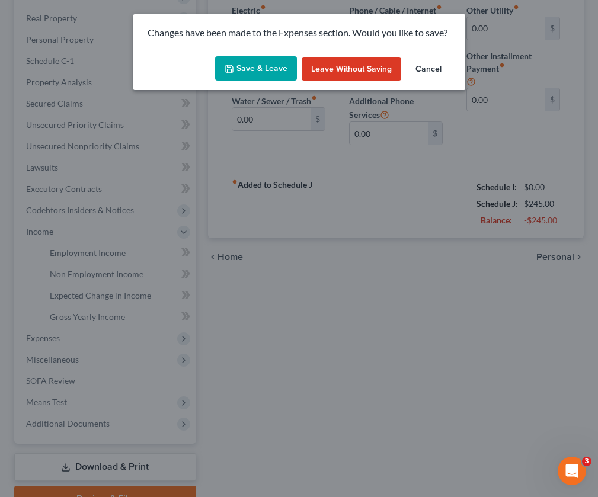
click at [277, 68] on button "Save & Leave" at bounding box center [256, 68] width 82 height 25
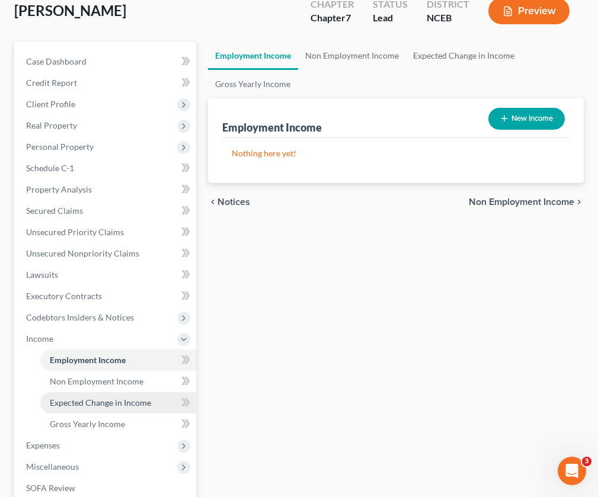
click at [89, 401] on span "Expected Change in Income" at bounding box center [100, 403] width 101 height 10
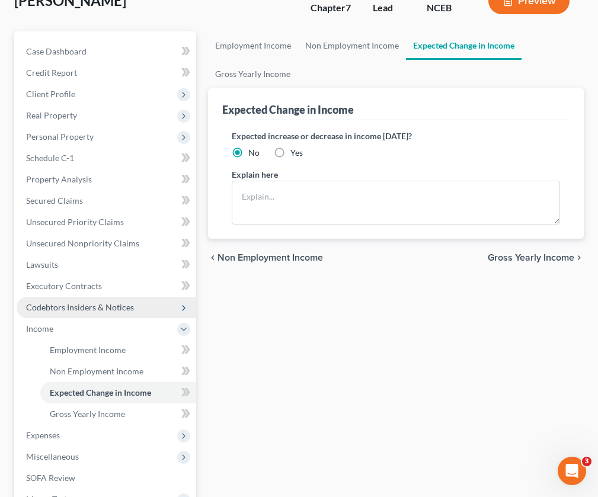
scroll to position [110, 0]
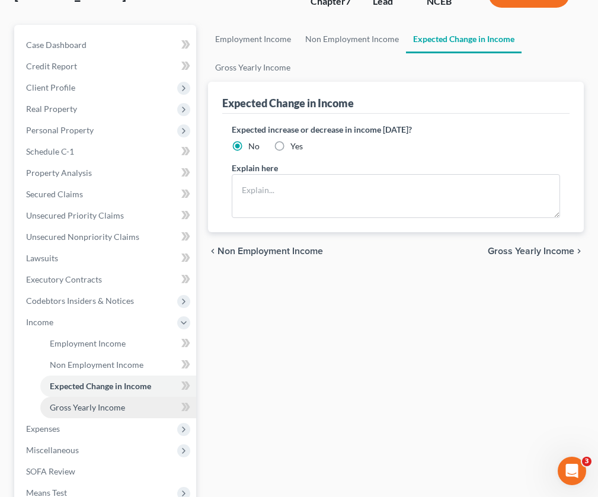
click at [90, 411] on span "Gross Yearly Income" at bounding box center [87, 408] width 75 height 10
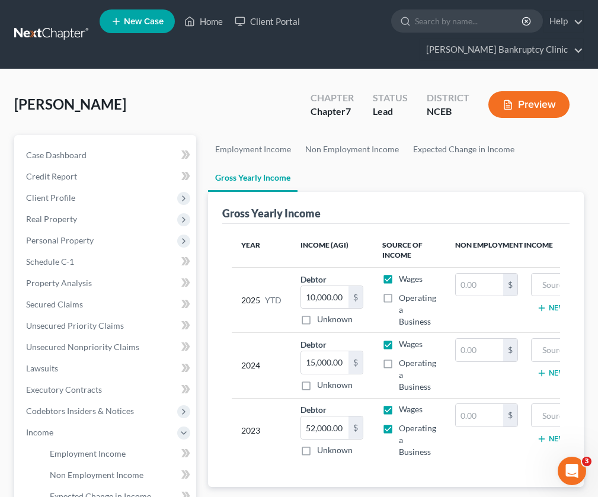
click at [56, 36] on link at bounding box center [52, 34] width 76 height 21
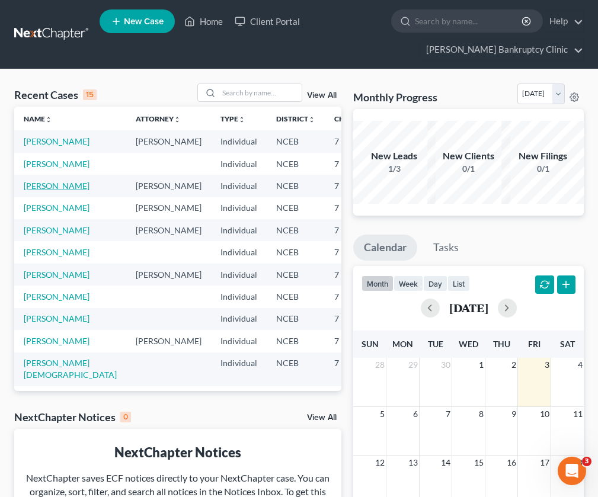
click at [44, 191] on link "[PERSON_NAME]" at bounding box center [57, 186] width 66 height 10
select select "10"
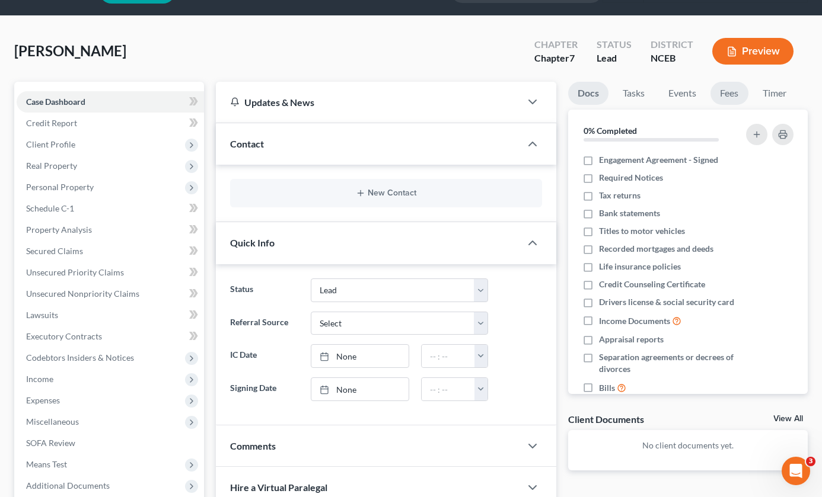
scroll to position [32, 0]
click at [598, 54] on button "Preview" at bounding box center [752, 51] width 81 height 27
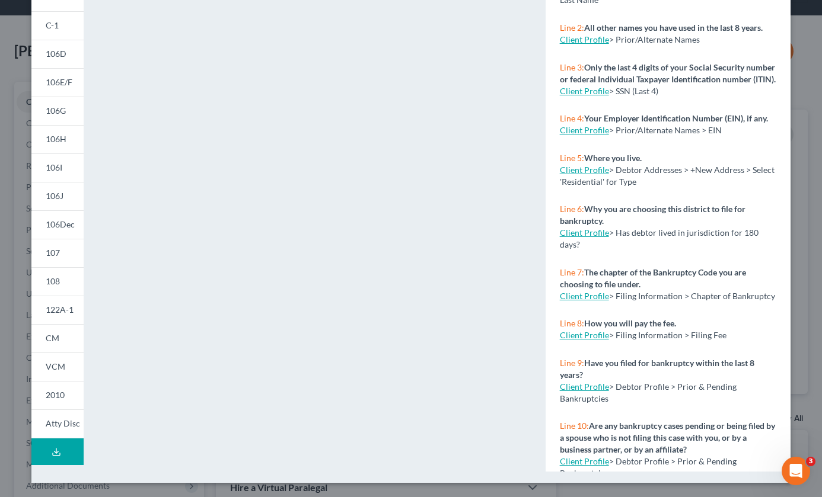
scroll to position [171, 0]
click at [53, 456] on icon at bounding box center [56, 452] width 9 height 9
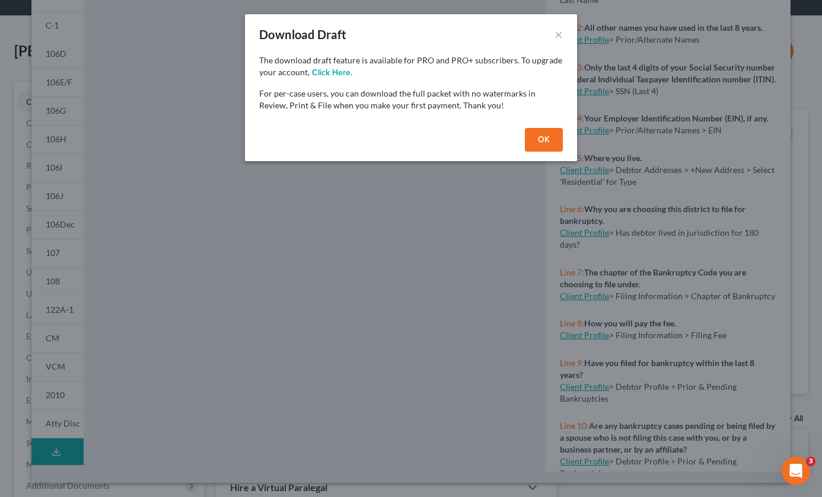
click at [543, 141] on button "OK" at bounding box center [544, 140] width 38 height 24
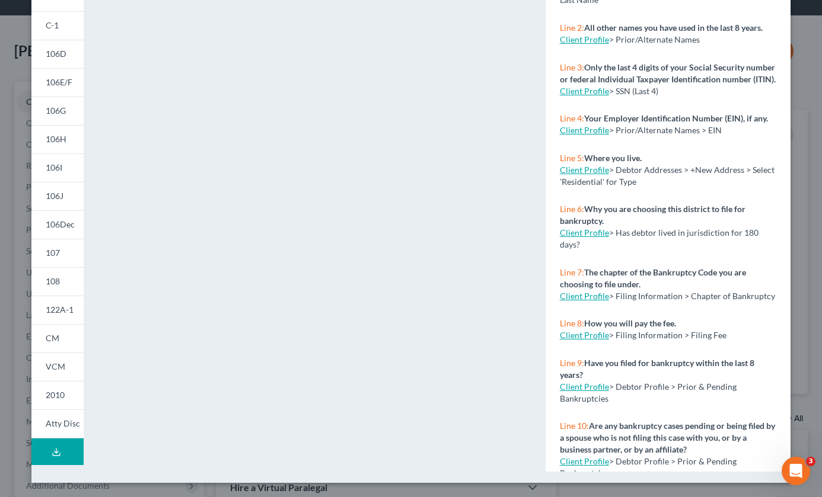
click at [69, 451] on button "Download Draft" at bounding box center [57, 452] width 52 height 27
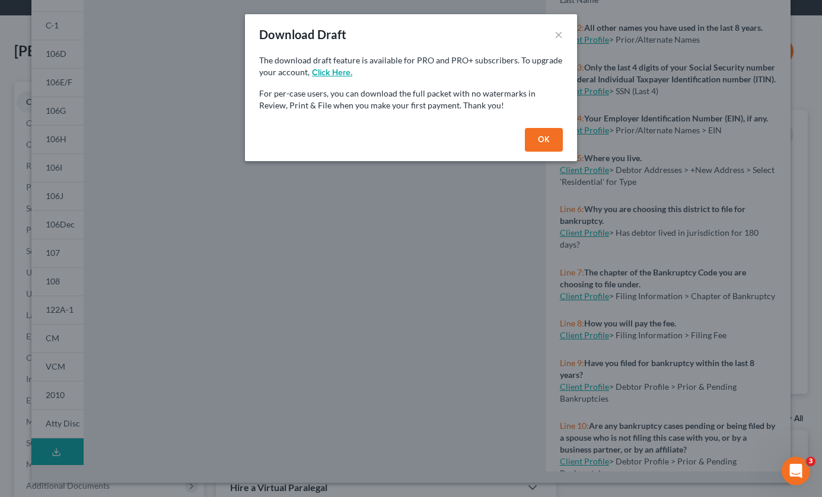
click at [327, 72] on button "click here." at bounding box center [332, 73] width 40 height 8
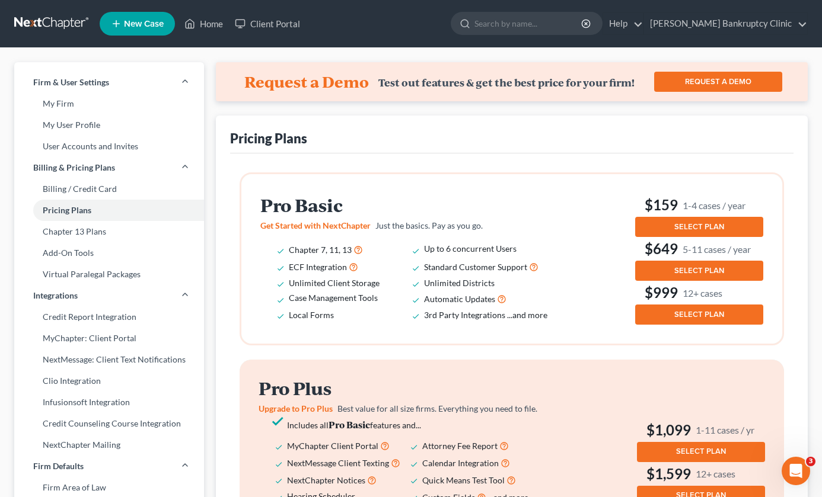
select select "10"
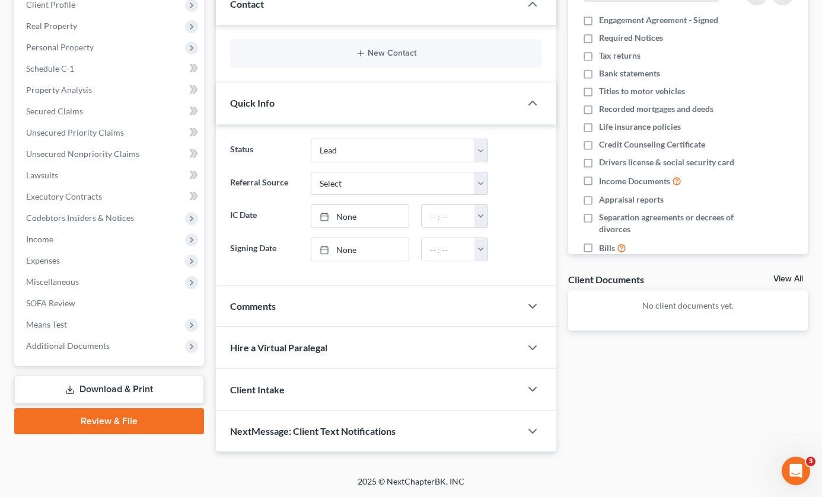
scroll to position [171, 0]
click at [145, 390] on link "Download & Print" at bounding box center [109, 390] width 190 height 28
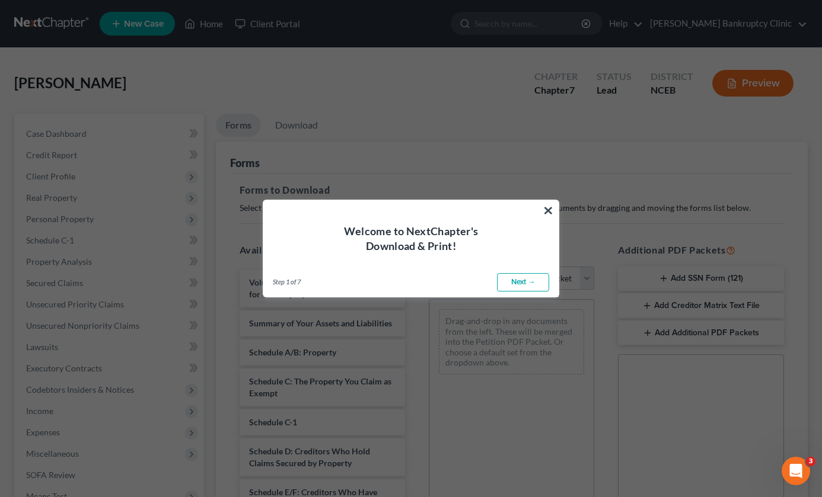
click at [540, 285] on link "Next →" at bounding box center [523, 282] width 52 height 19
select select "0"
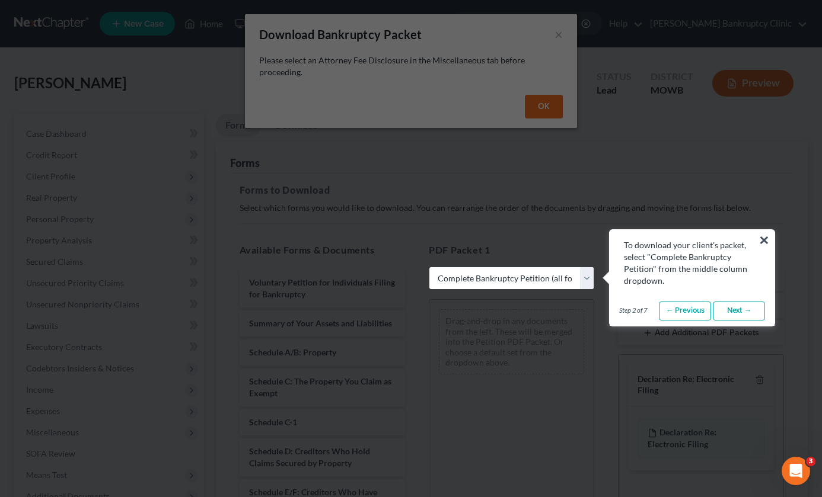
click at [598, 315] on link "Next →" at bounding box center [739, 311] width 52 height 19
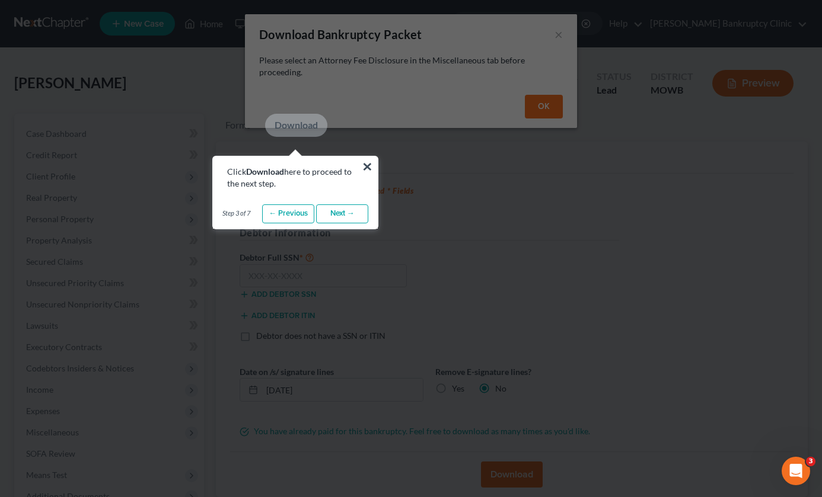
click at [352, 215] on link "Next →" at bounding box center [342, 214] width 52 height 19
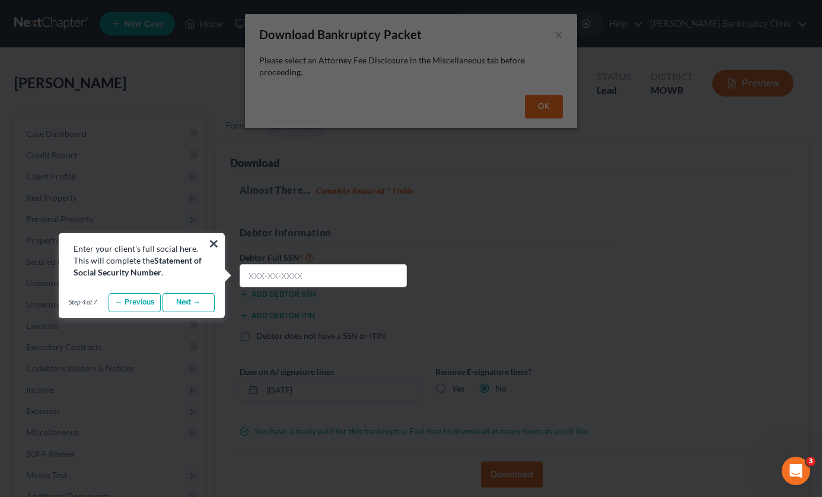
click at [203, 302] on link "Next →" at bounding box center [188, 302] width 52 height 19
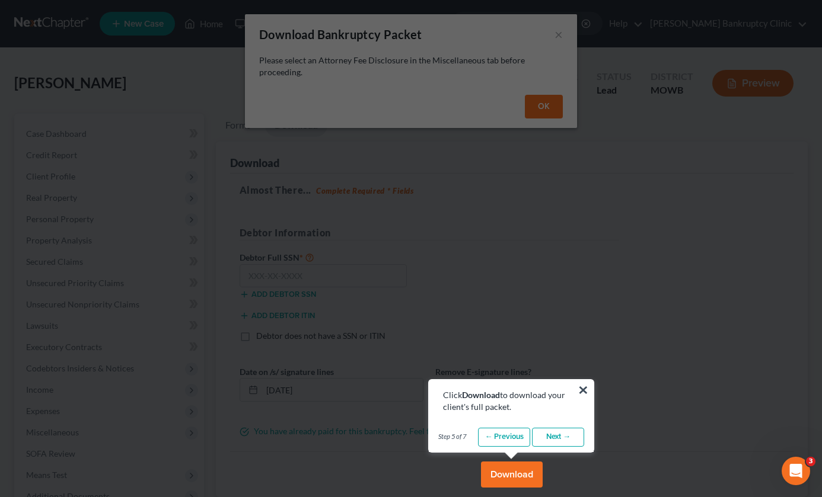
click at [557, 439] on link "Next →" at bounding box center [558, 437] width 52 height 19
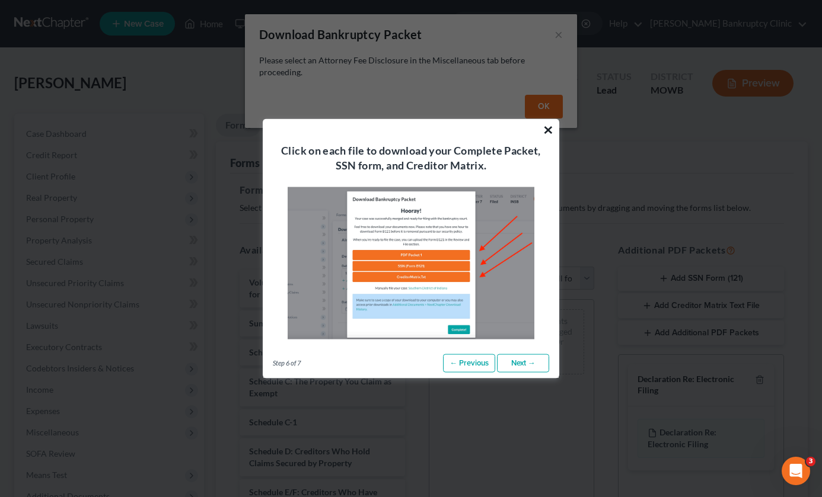
click at [548, 127] on button "×" at bounding box center [547, 129] width 11 height 19
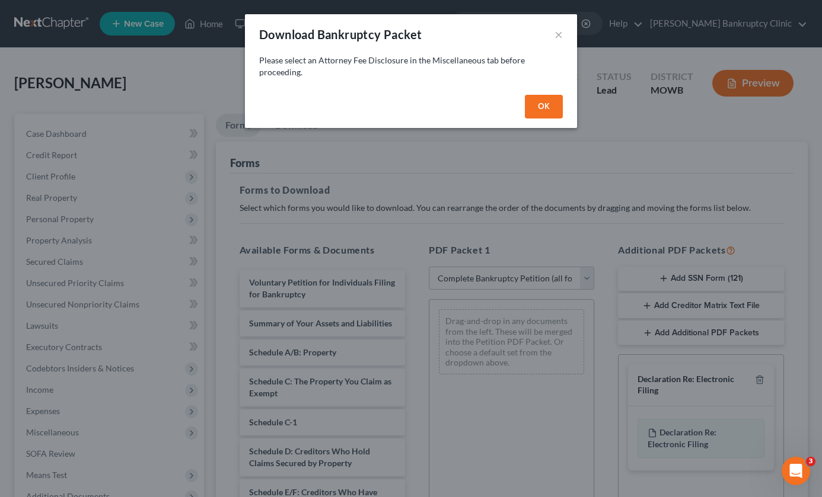
click at [548, 111] on button "OK" at bounding box center [544, 107] width 38 height 24
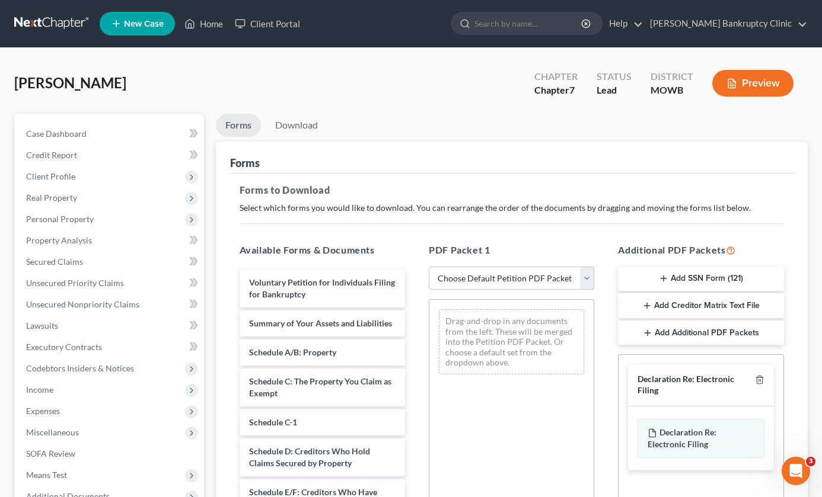
select select "0"
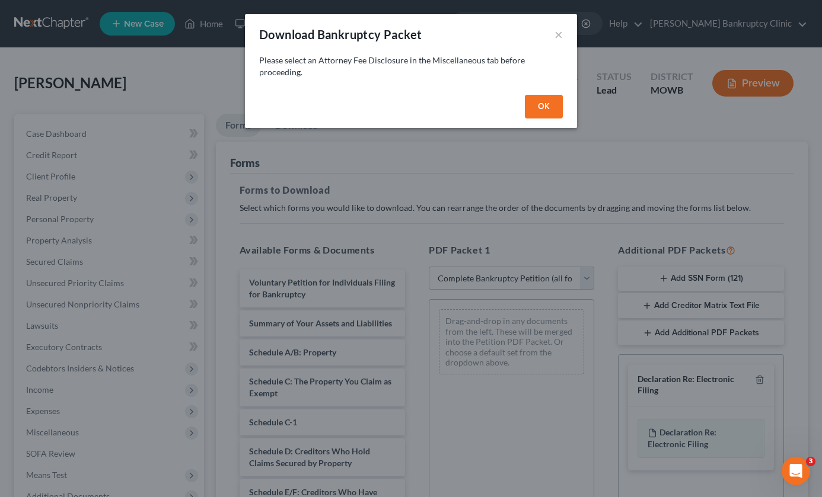
click at [540, 111] on button "OK" at bounding box center [544, 107] width 38 height 24
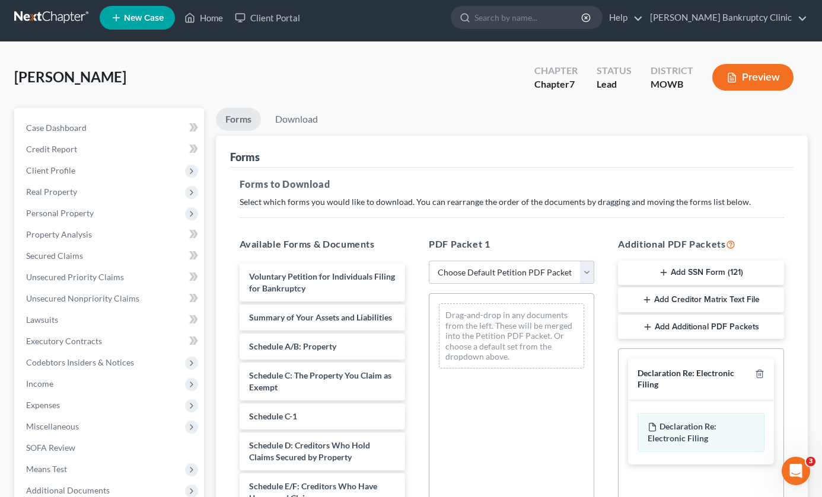
scroll to position [6, 0]
click at [312, 120] on link "Download" at bounding box center [297, 119] width 62 height 23
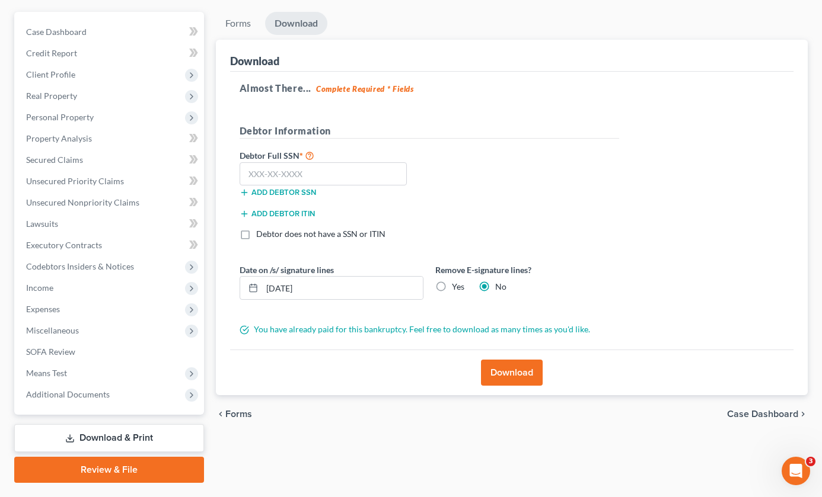
scroll to position [103, 0]
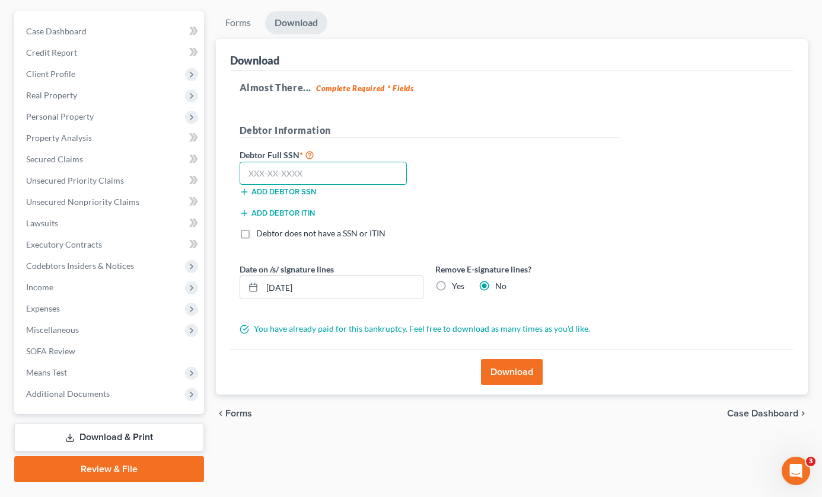
click at [272, 174] on input "text" at bounding box center [324, 174] width 168 height 24
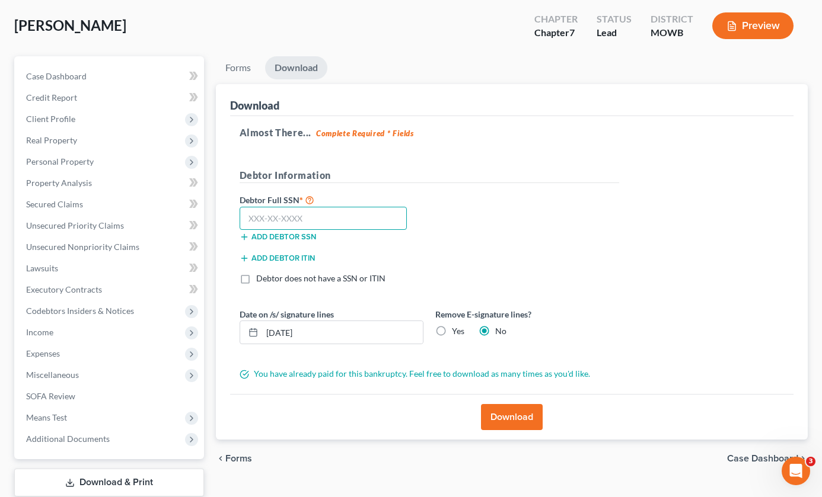
scroll to position [58, 0]
click at [253, 73] on link "Forms" at bounding box center [238, 67] width 44 height 23
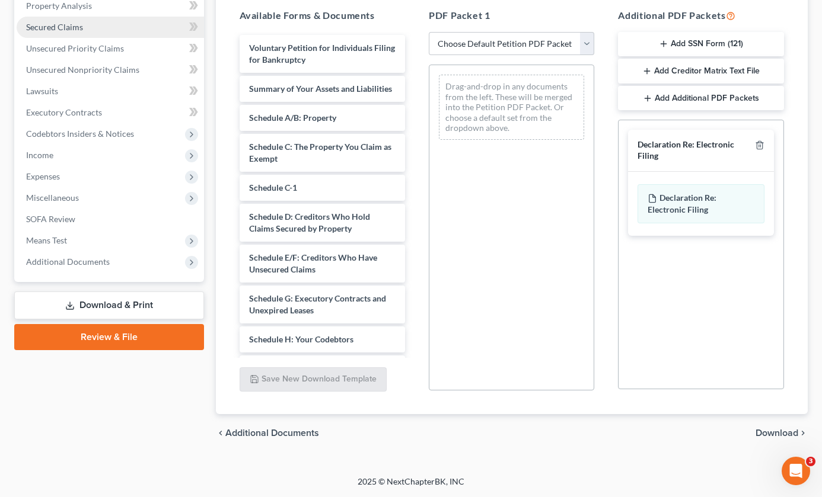
scroll to position [235, 0]
click at [156, 308] on link "Download & Print" at bounding box center [109, 306] width 190 height 28
click at [131, 305] on link "Download & Print" at bounding box center [109, 306] width 190 height 28
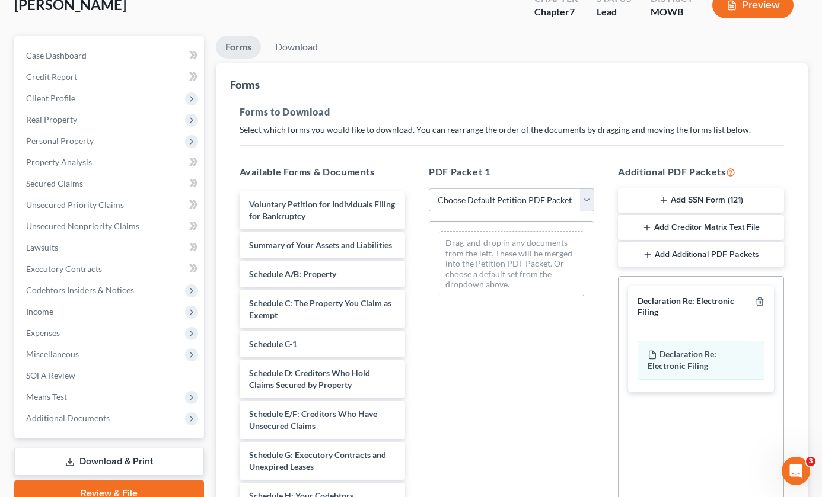
scroll to position [64, 0]
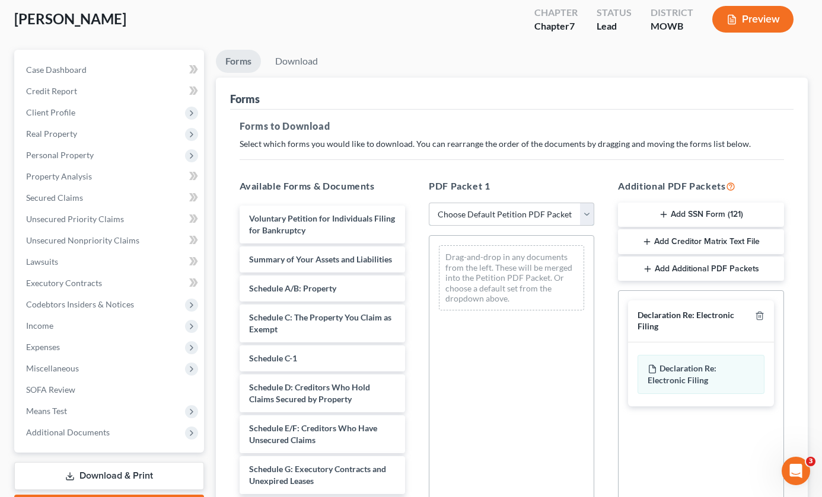
select select "0"
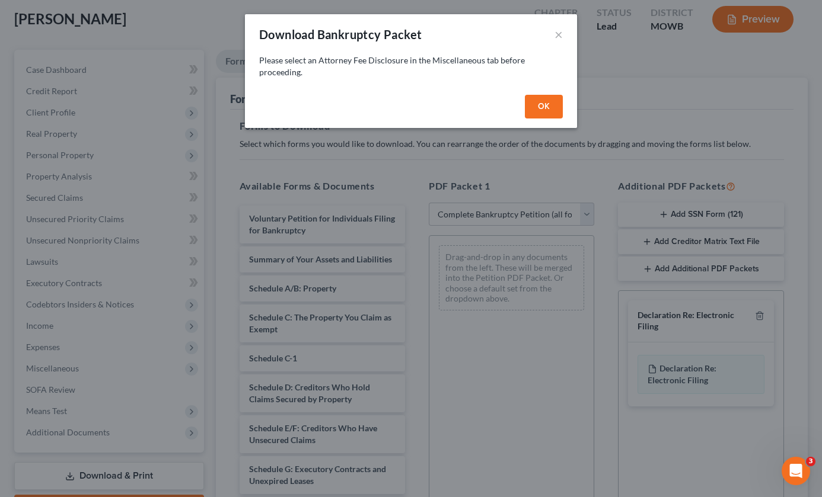
click at [538, 105] on button "OK" at bounding box center [544, 107] width 38 height 24
select select
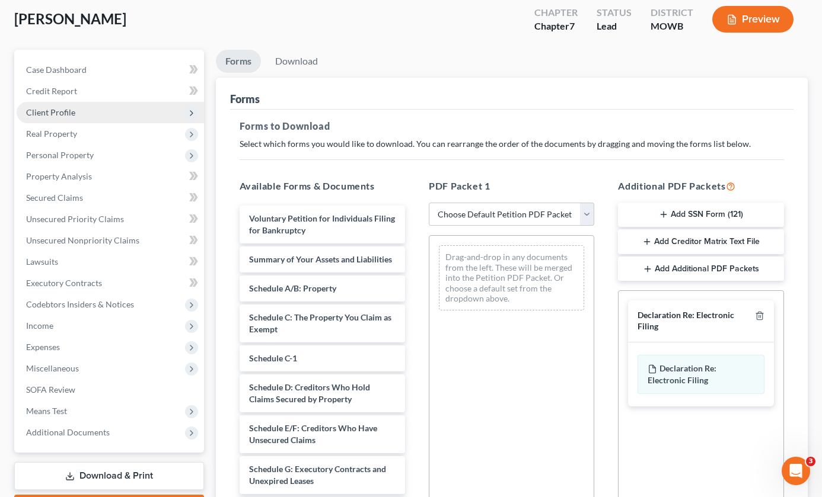
click at [190, 116] on icon at bounding box center [191, 112] width 9 height 9
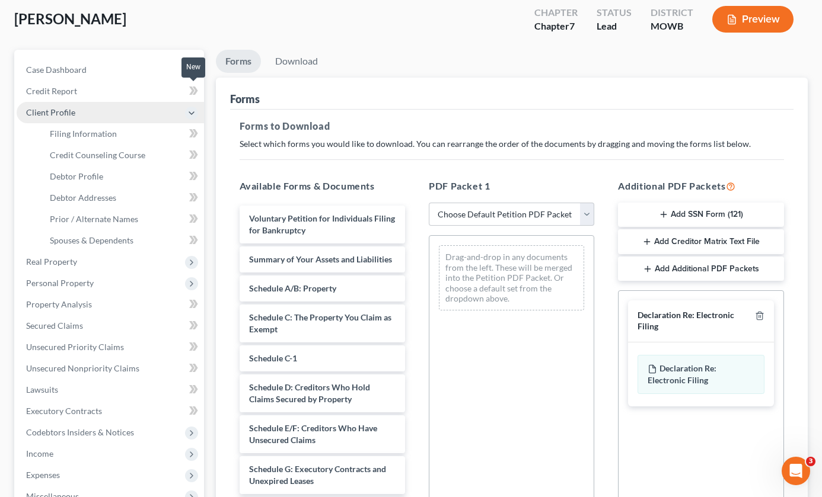
click at [192, 92] on icon at bounding box center [191, 91] width 5 height 8
click at [178, 90] on link "Credit Report" at bounding box center [110, 91] width 187 height 21
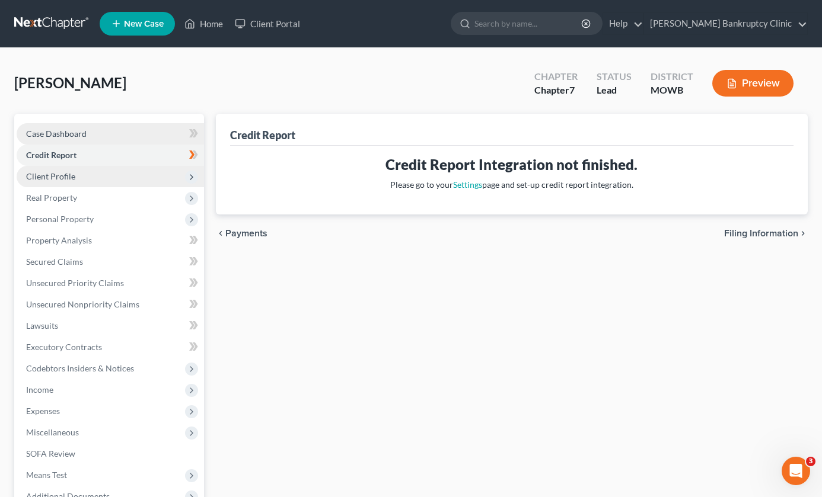
click at [169, 132] on link "Case Dashboard" at bounding box center [110, 133] width 187 height 21
select select "10"
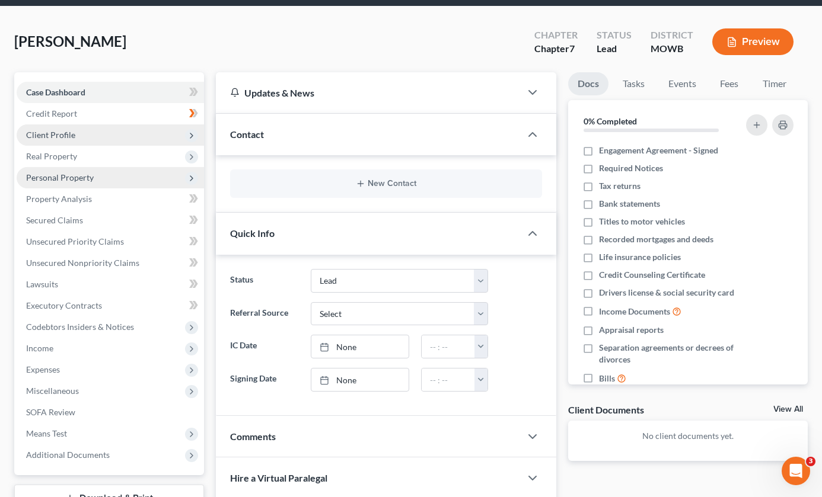
scroll to position [50, 0]
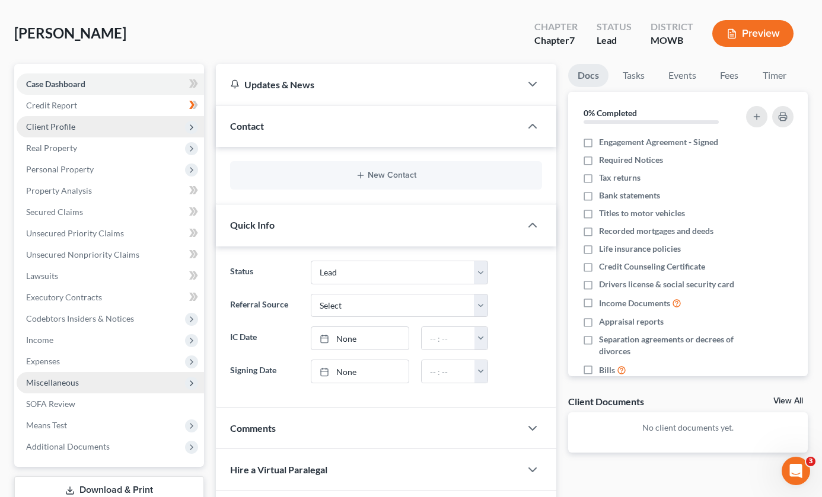
click at [190, 384] on icon at bounding box center [191, 383] width 9 height 9
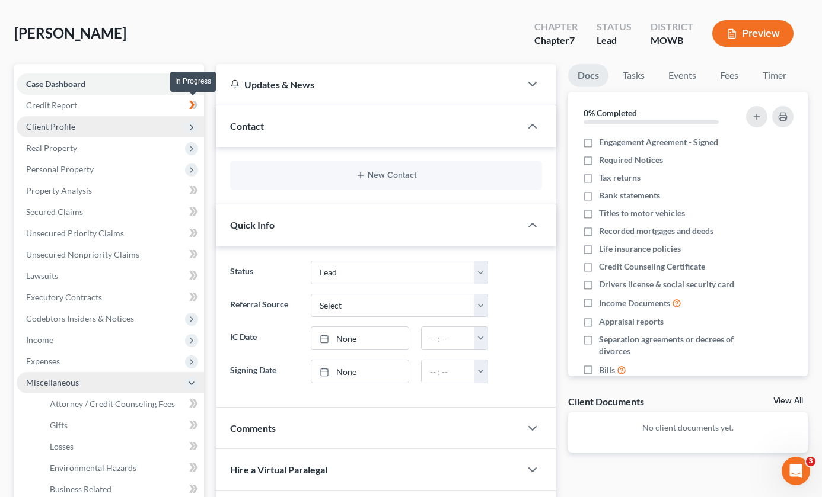
click at [193, 106] on icon at bounding box center [191, 105] width 5 height 8
click at [193, 104] on icon at bounding box center [191, 105] width 5 height 8
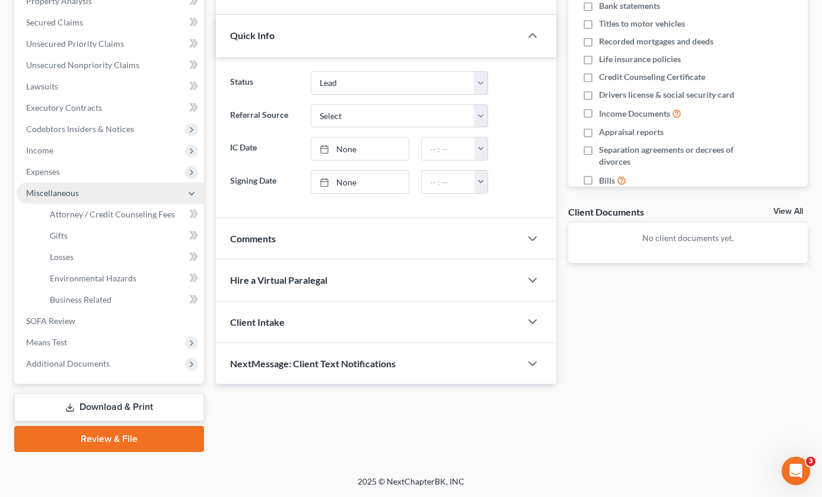
scroll to position [240, 0]
click at [146, 216] on span "Attorney / Credit Counseling Fees" at bounding box center [112, 214] width 125 height 10
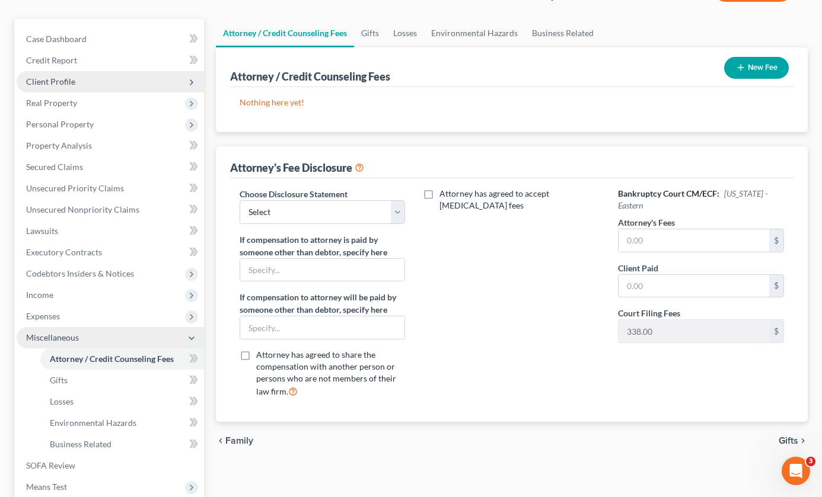
scroll to position [96, 0]
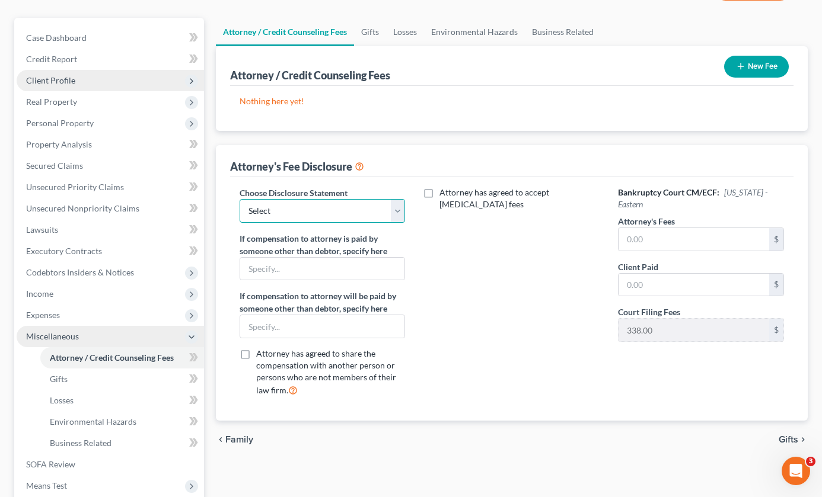
select select "0"
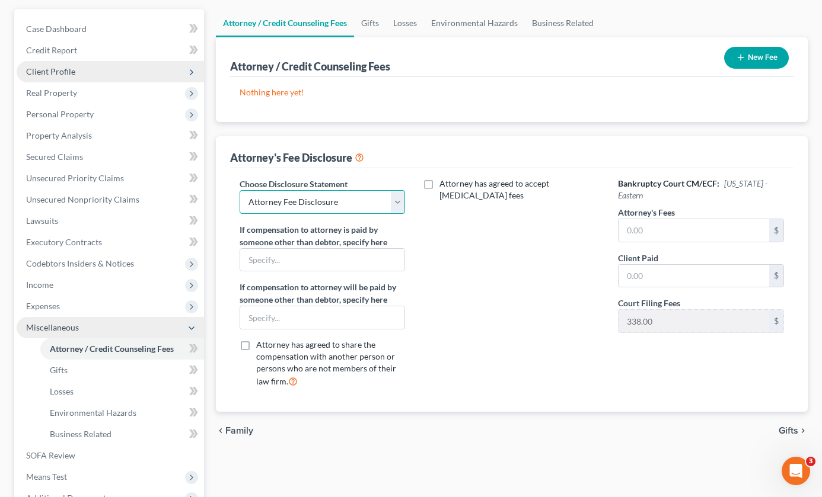
scroll to position [112, 0]
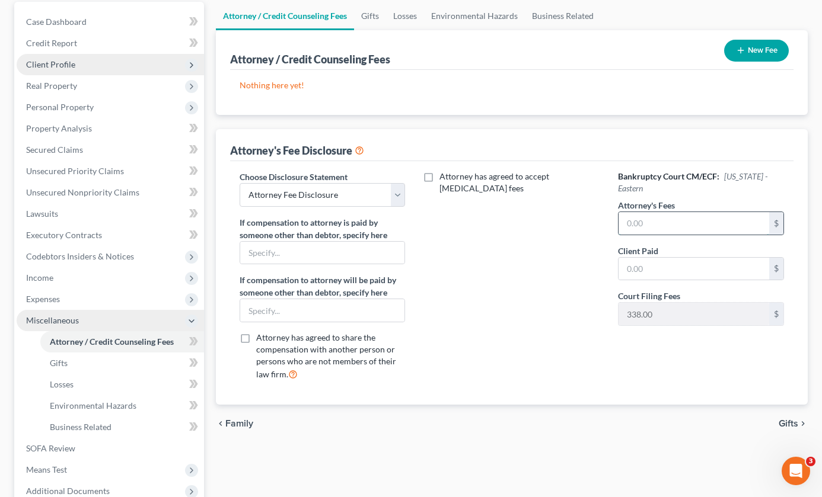
click at [598, 224] on input "text" at bounding box center [693, 223] width 151 height 23
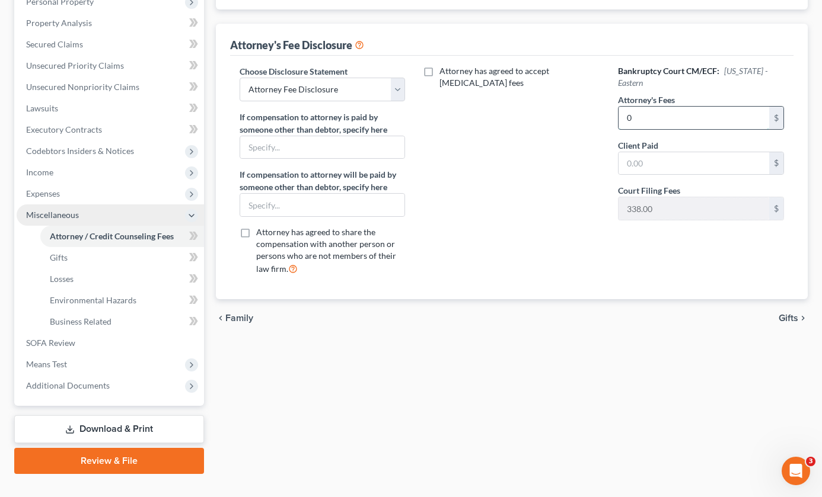
scroll to position [238, 0]
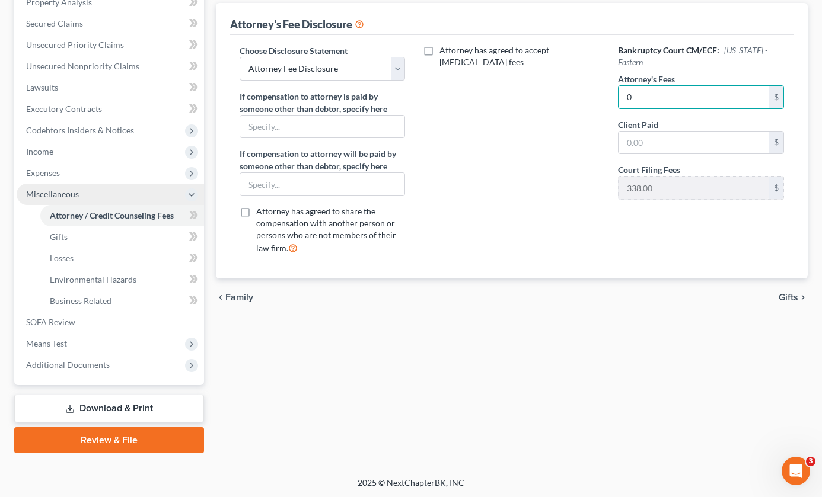
type input "0"
click at [126, 407] on link "Download & Print" at bounding box center [109, 409] width 190 height 28
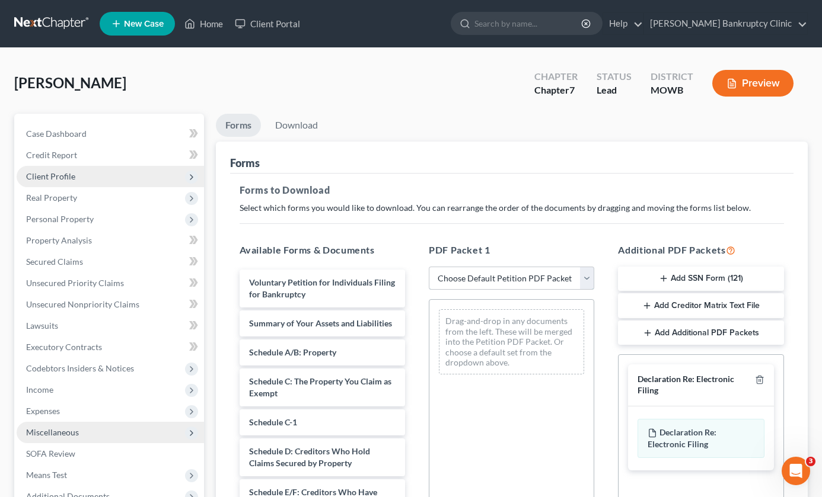
select select "0"
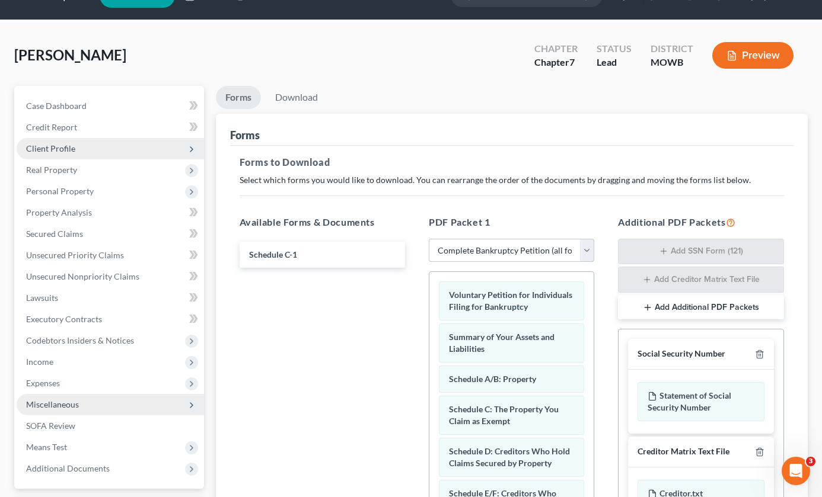
scroll to position [17, 0]
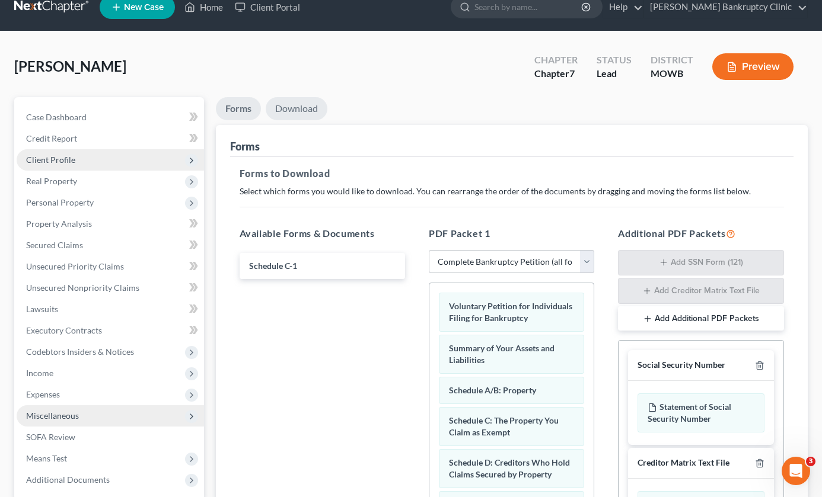
click at [307, 113] on link "Download" at bounding box center [297, 108] width 62 height 23
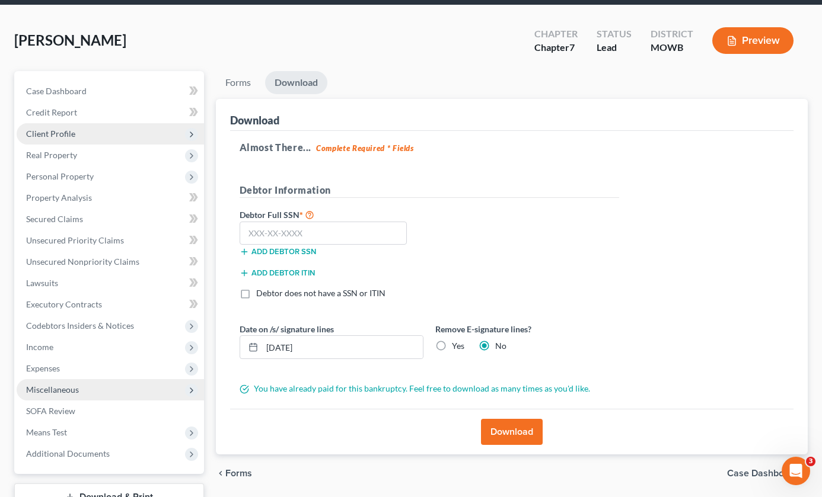
scroll to position [43, 0]
click at [312, 237] on input "text" at bounding box center [324, 234] width 168 height 24
type input "511-68-6122"
click at [522, 432] on button "Download" at bounding box center [512, 432] width 62 height 26
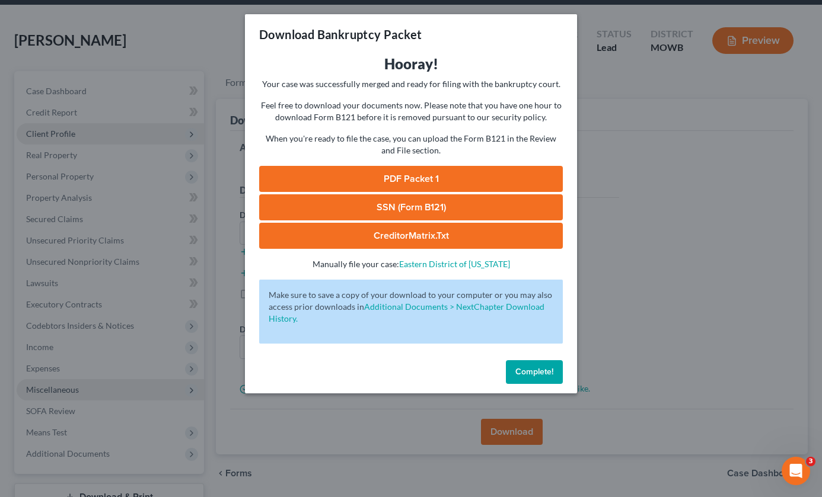
click at [368, 182] on link "PDF Packet 1" at bounding box center [411, 179] width 304 height 26
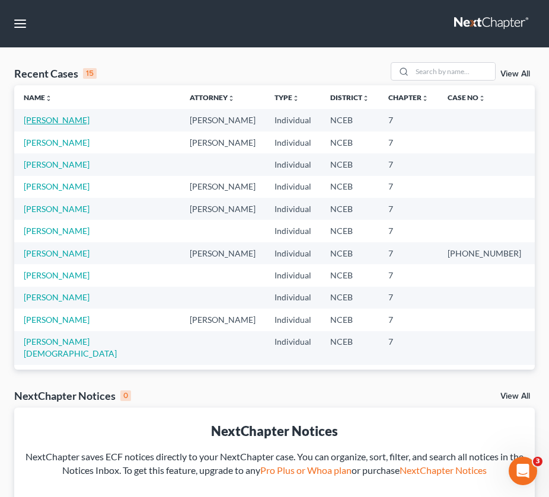
click at [60, 118] on link "[PERSON_NAME]" at bounding box center [57, 120] width 66 height 10
select select "10"
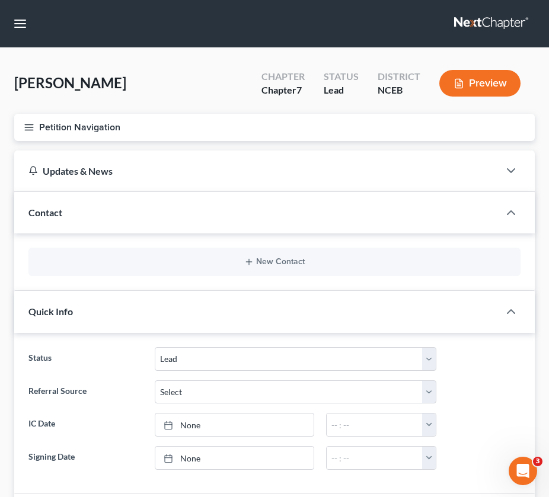
click at [28, 133] on button "Petition Navigation" at bounding box center [274, 127] width 521 height 27
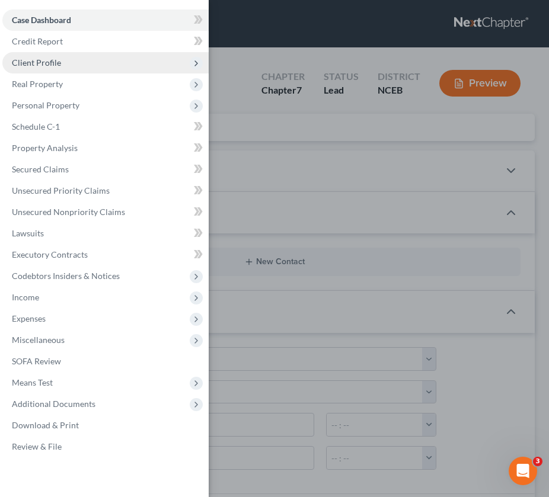
click at [62, 59] on span "Client Profile" at bounding box center [105, 62] width 206 height 21
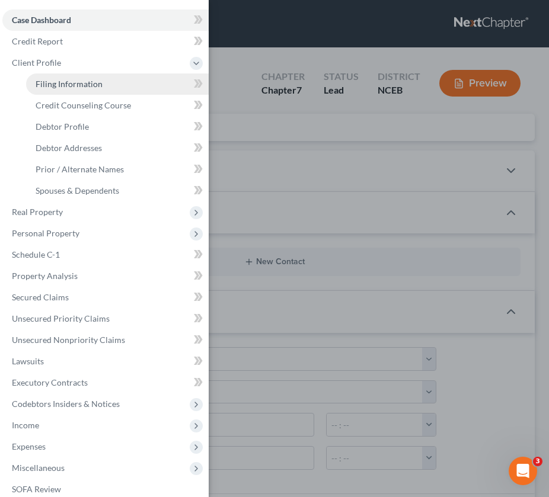
click at [96, 84] on span "Filing Information" at bounding box center [69, 84] width 67 height 10
select select "1"
select select "0"
select select "57"
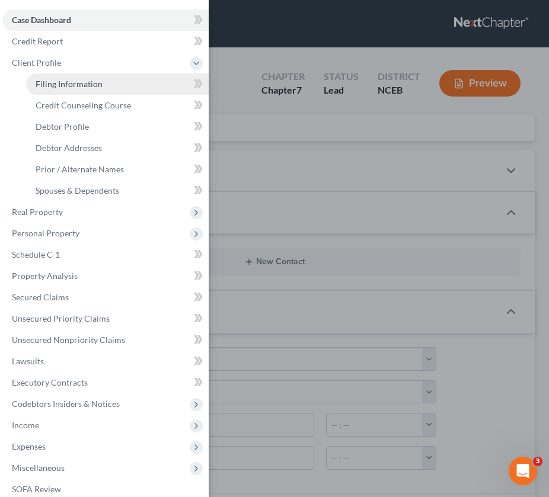
select select "0"
select select "28"
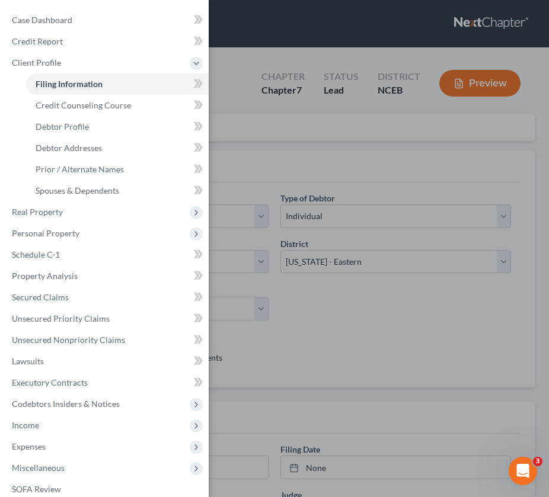
click at [277, 158] on div "Case Dashboard Payments Invoices Payments Payments Credit Report Client Profile" at bounding box center [274, 248] width 549 height 497
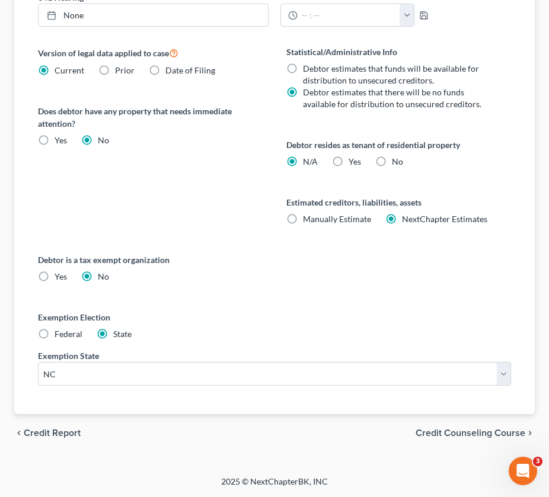
scroll to position [544, 0]
click at [452, 432] on span "Credit Counseling Course" at bounding box center [471, 433] width 110 height 9
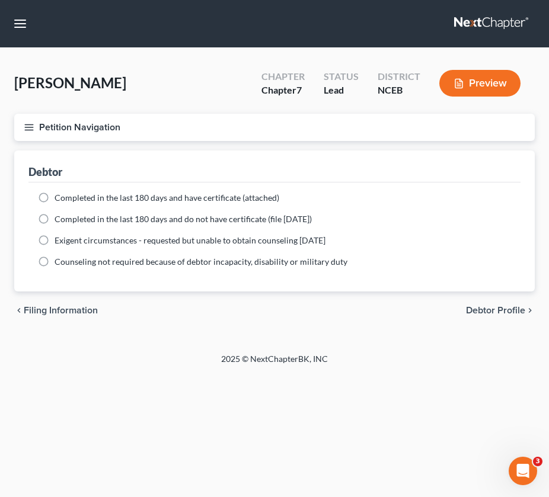
click at [487, 310] on span "Debtor Profile" at bounding box center [495, 310] width 59 height 9
select select "0"
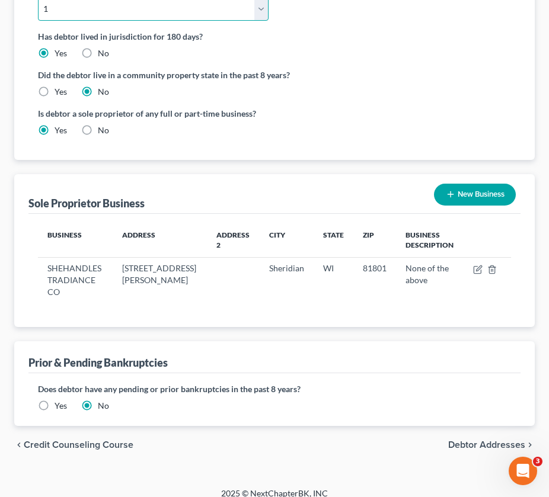
scroll to position [390, 0]
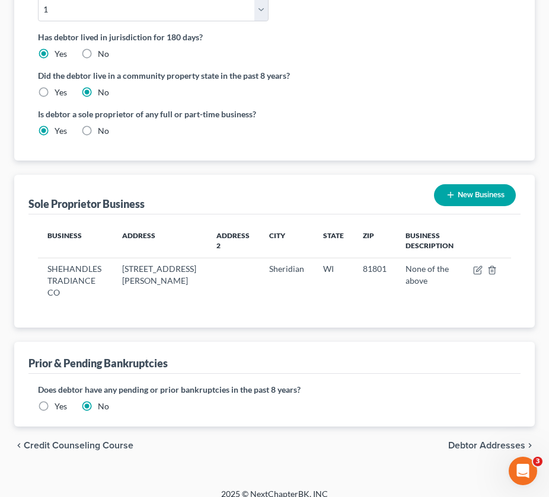
click at [487, 441] on span "Debtor Addresses" at bounding box center [486, 445] width 77 height 9
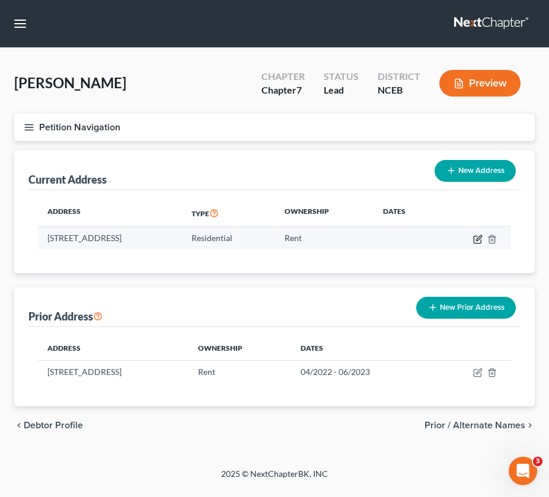
click at [480, 241] on icon "button" at bounding box center [477, 239] width 9 height 9
select select "28"
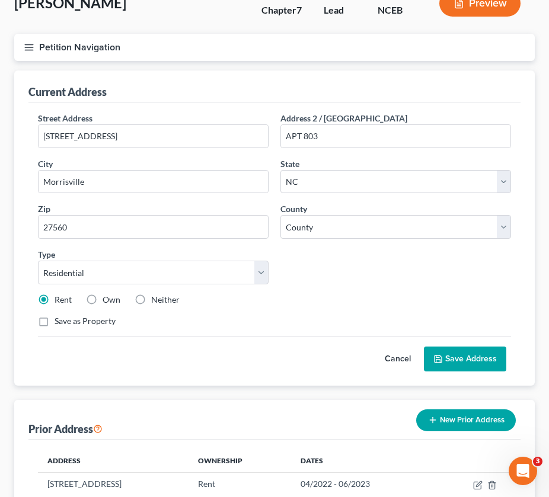
scroll to position [84, 0]
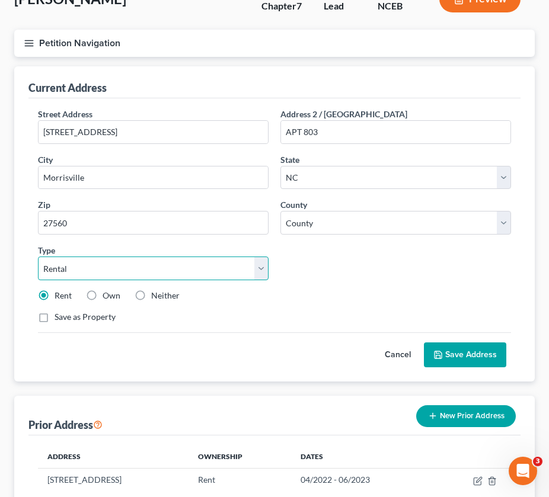
select select "1"
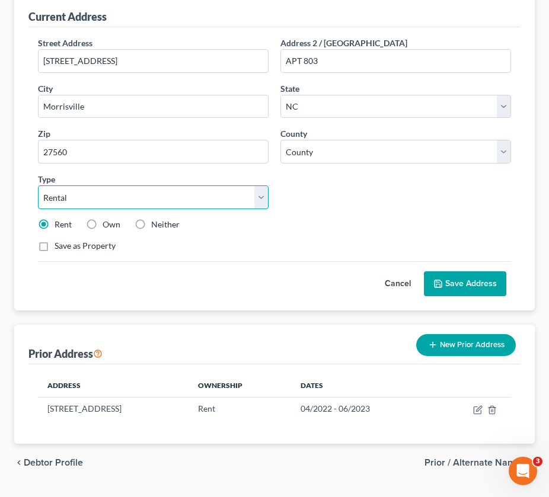
scroll to position [160, 0]
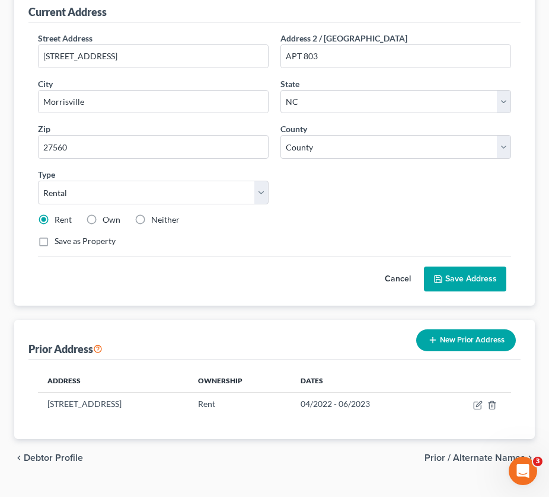
click at [475, 271] on button "Save Address" at bounding box center [465, 279] width 82 height 25
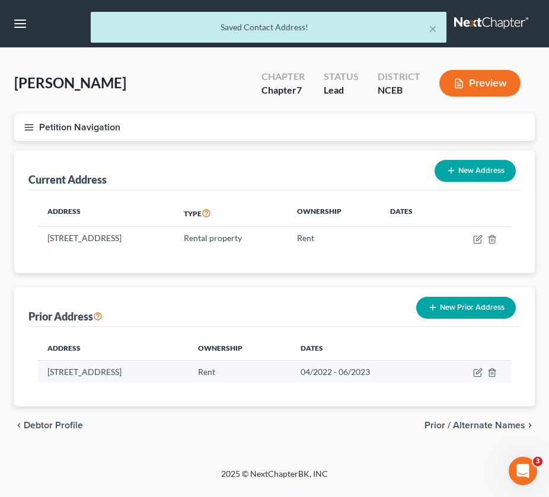
click at [472, 373] on td at bounding box center [472, 371] width 77 height 23
click at [475, 373] on icon "button" at bounding box center [477, 372] width 9 height 9
select select "45"
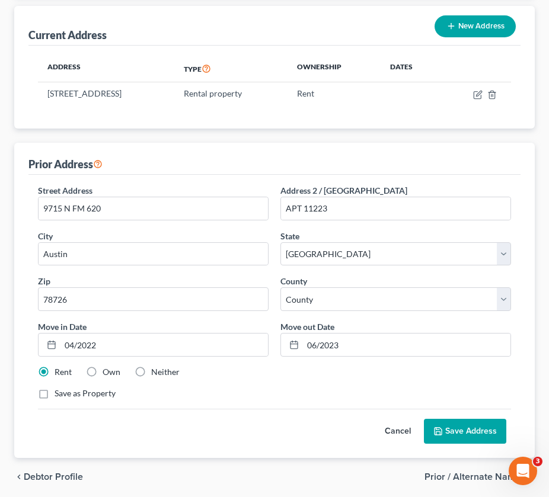
scroll to position [132, 0]
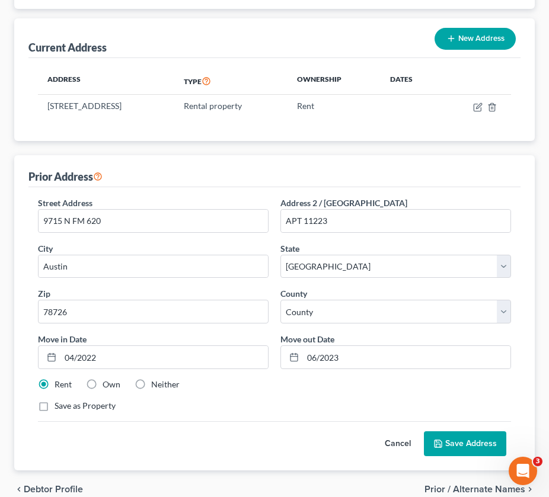
click at [473, 442] on button "Save Address" at bounding box center [465, 444] width 82 height 25
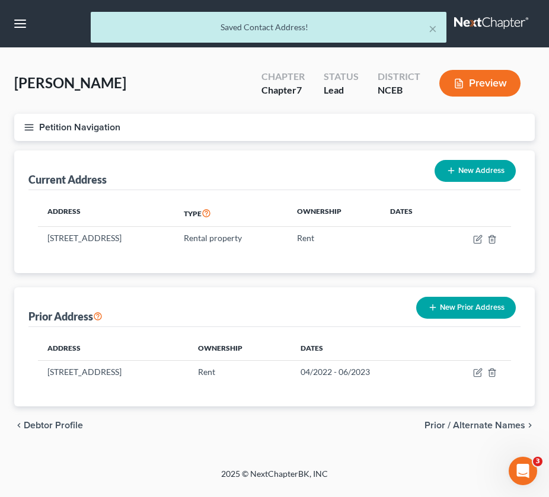
scroll to position [0, 0]
click at [477, 426] on span "Prior / Alternate Names" at bounding box center [474, 425] width 101 height 9
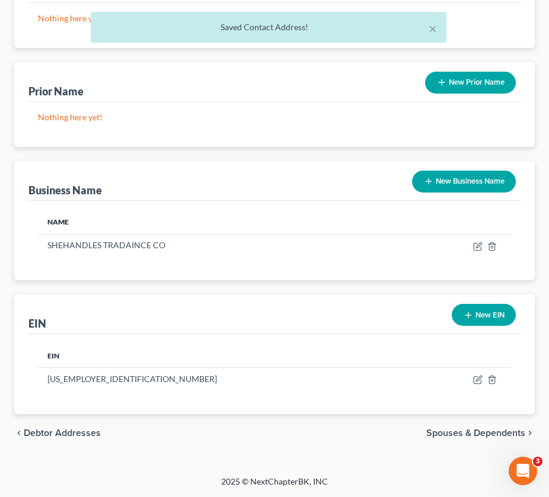
scroll to position [187, 0]
